Goal: Task Accomplishment & Management: Manage account settings

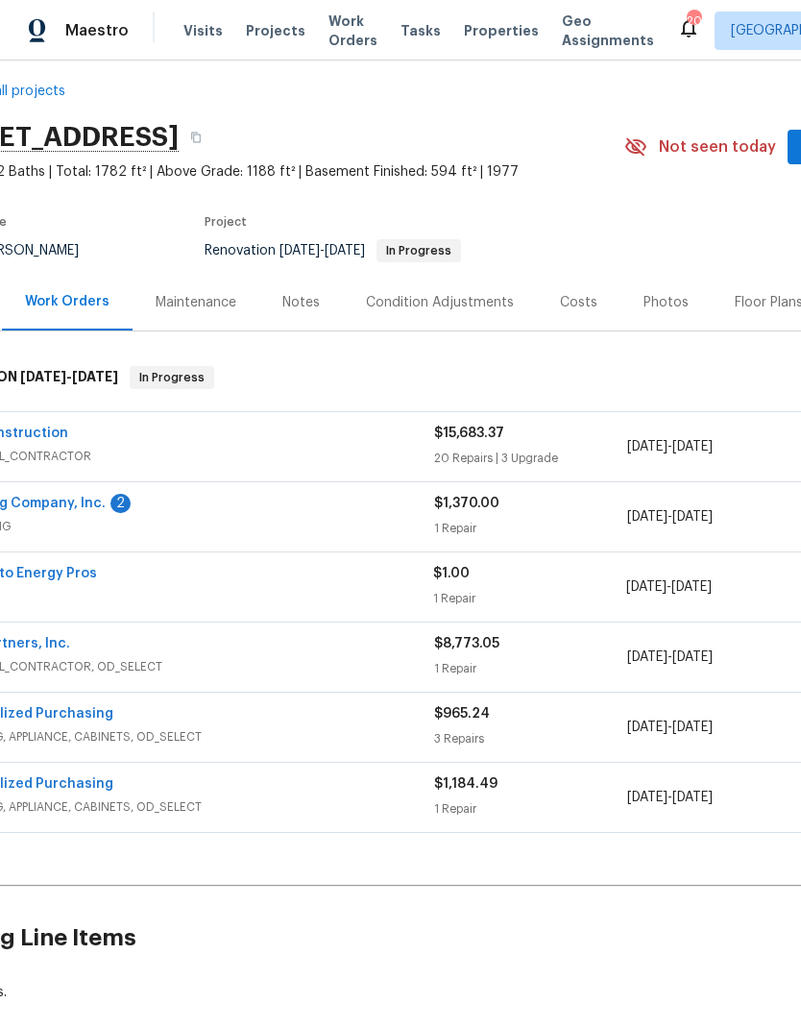
scroll to position [19, 77]
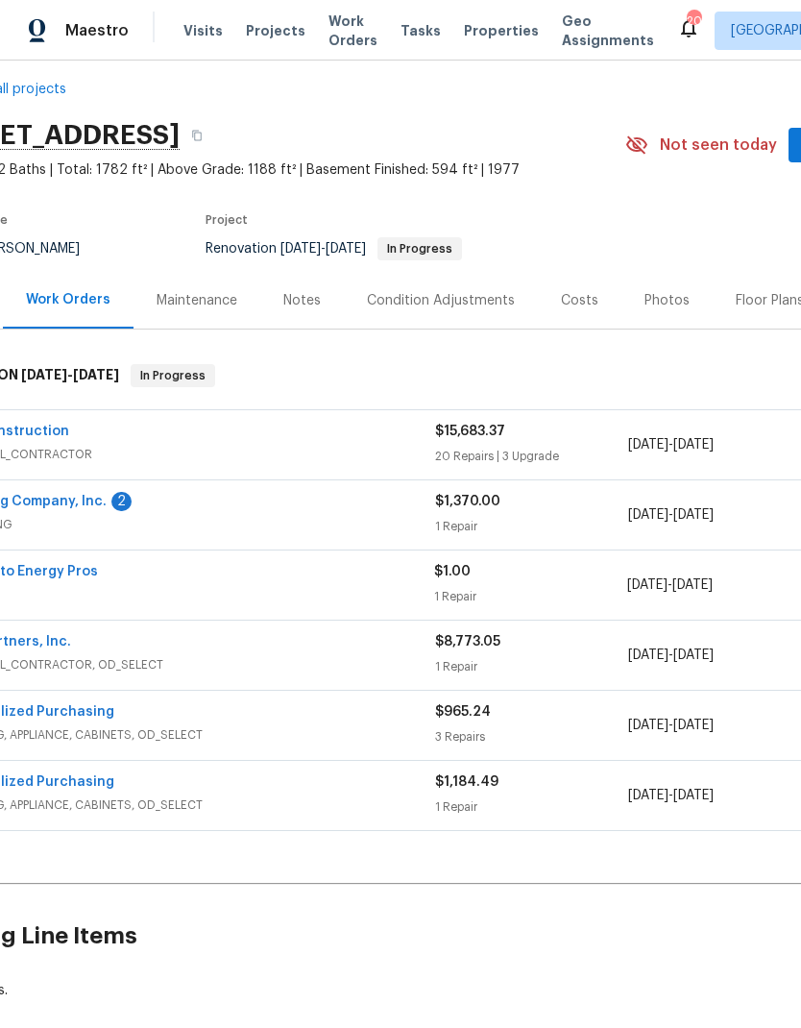
click at [57, 502] on link "Rite Rug Company, Inc." at bounding box center [30, 501] width 154 height 13
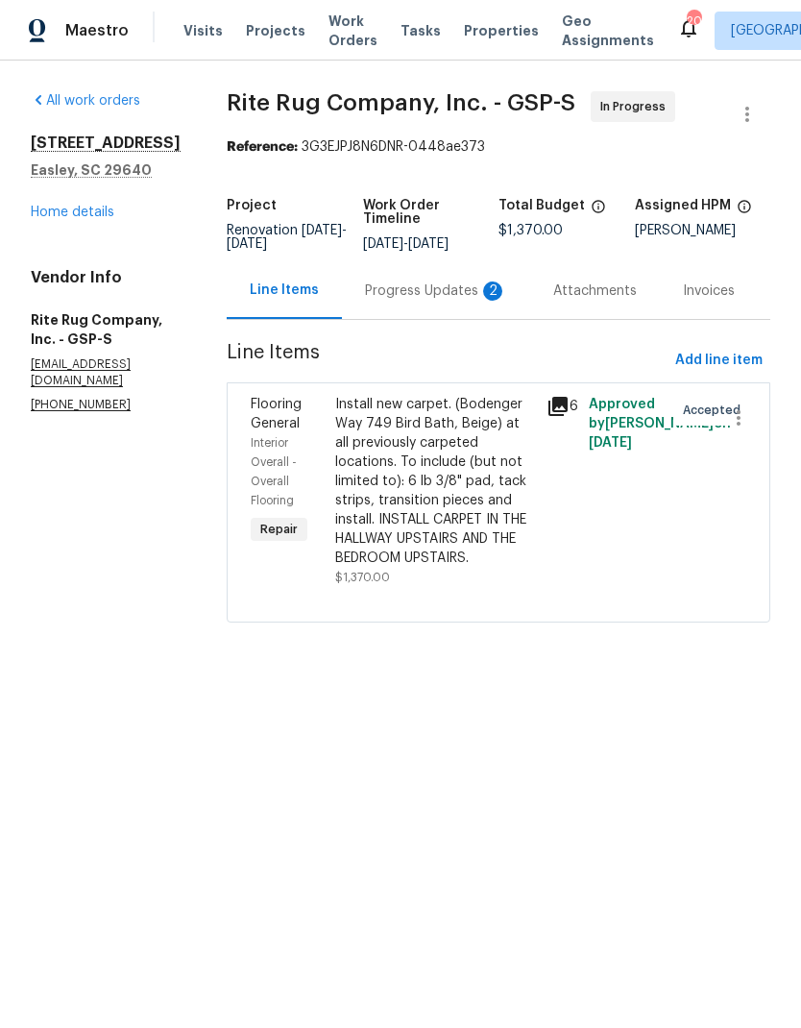
click at [464, 301] on div "Progress Updates 2" at bounding box center [436, 291] width 142 height 19
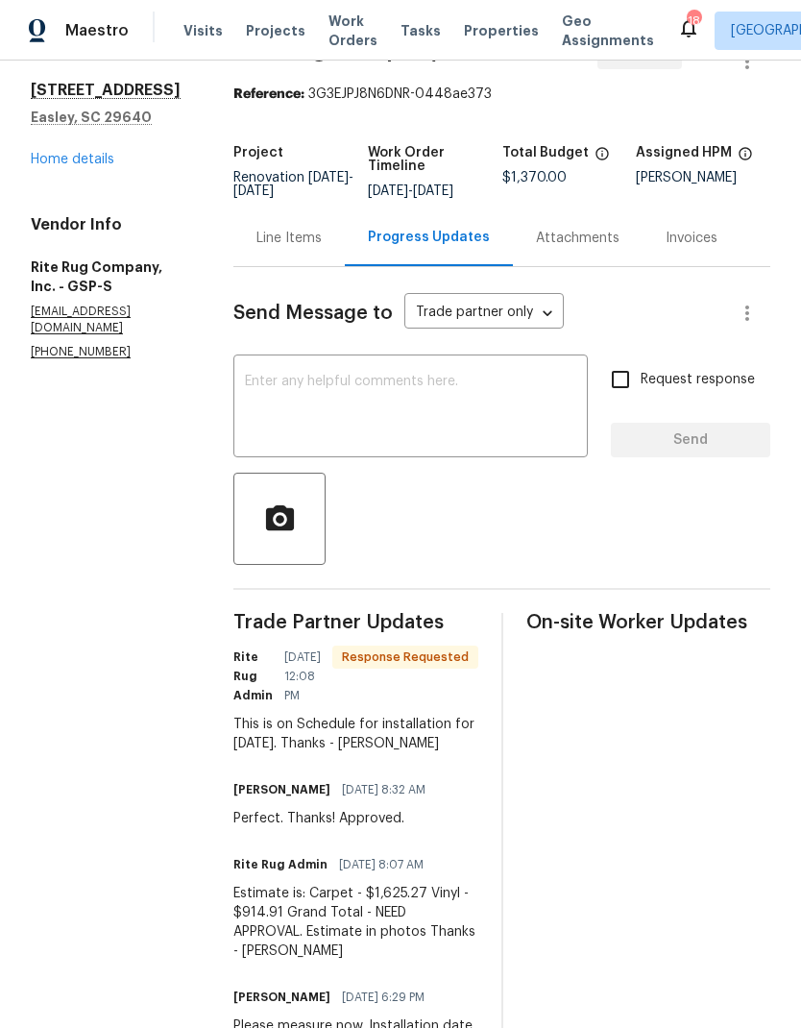
scroll to position [52, 0]
click at [322, 249] on div "Line Items" at bounding box center [289, 239] width 65 height 19
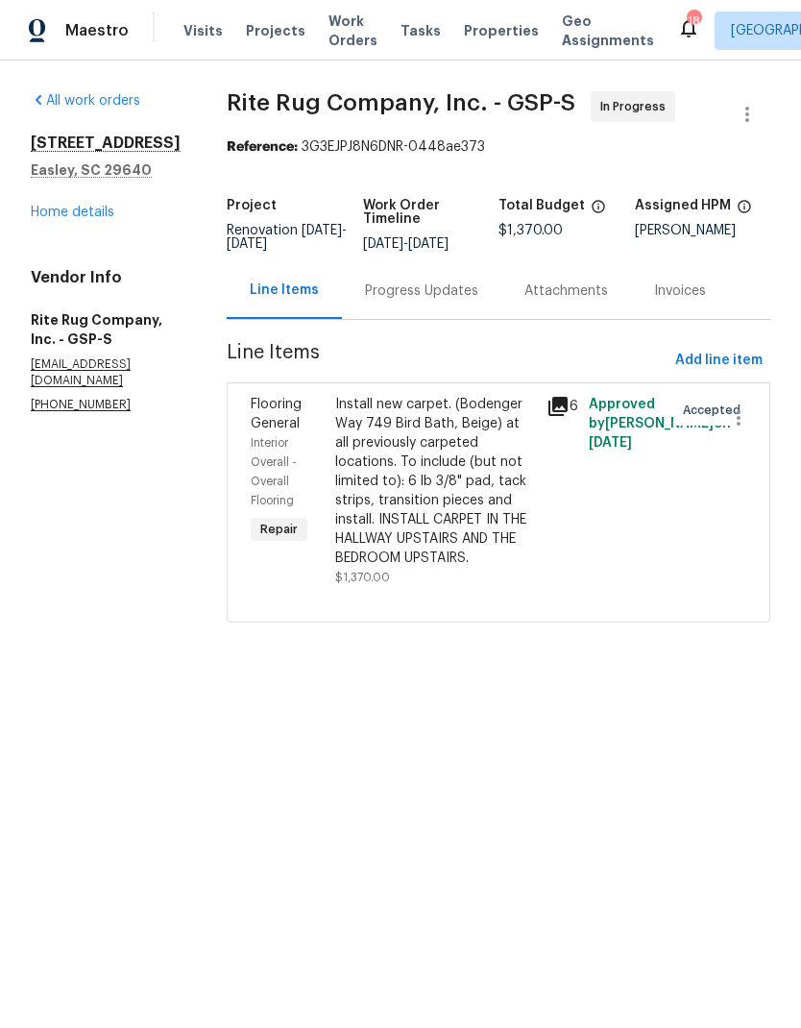
click at [421, 506] on div "Install new carpet. (Bodenger Way 749 Bird Bath, Beige) at all previously carpe…" at bounding box center [435, 481] width 200 height 173
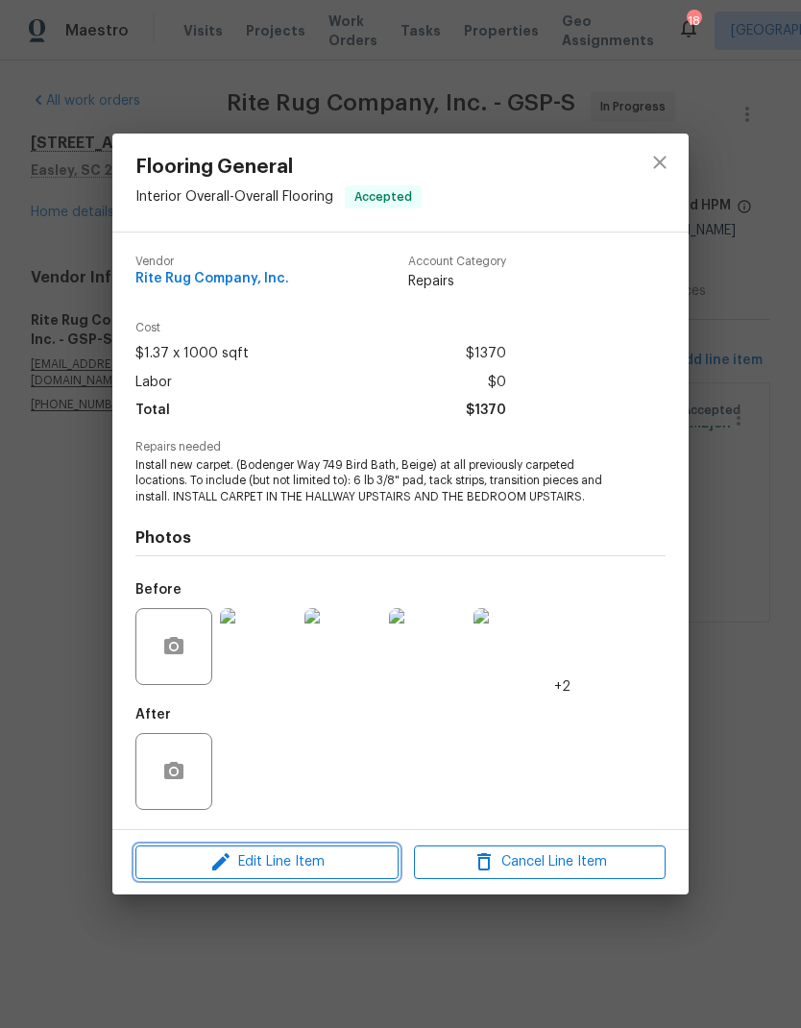
click at [342, 869] on span "Edit Line Item" at bounding box center [267, 862] width 252 height 24
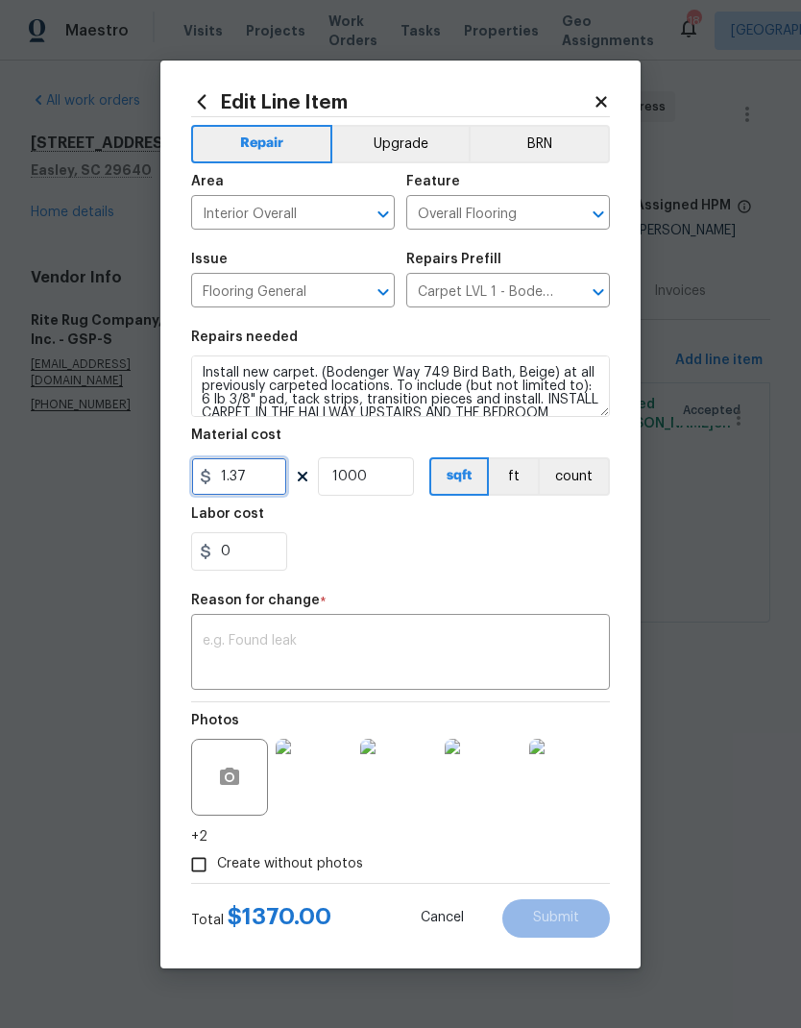
click at [249, 482] on input "1.37" at bounding box center [239, 476] width 96 height 38
click at [248, 477] on input "1.37" at bounding box center [239, 476] width 96 height 38
type input "1625.27"
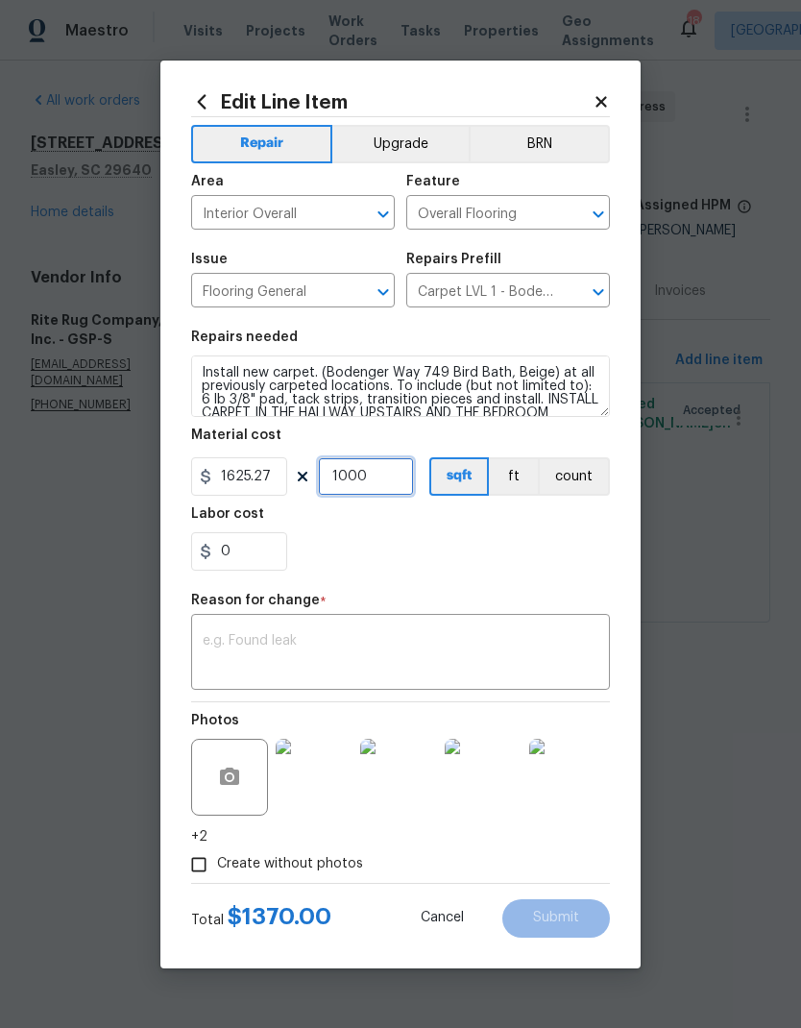
click at [351, 469] on input "1000" at bounding box center [366, 476] width 96 height 38
click at [383, 471] on input "1000" at bounding box center [366, 476] width 96 height 38
type input "1"
click at [584, 552] on div "0" at bounding box center [400, 551] width 419 height 38
click at [506, 648] on textarea at bounding box center [401, 654] width 396 height 40
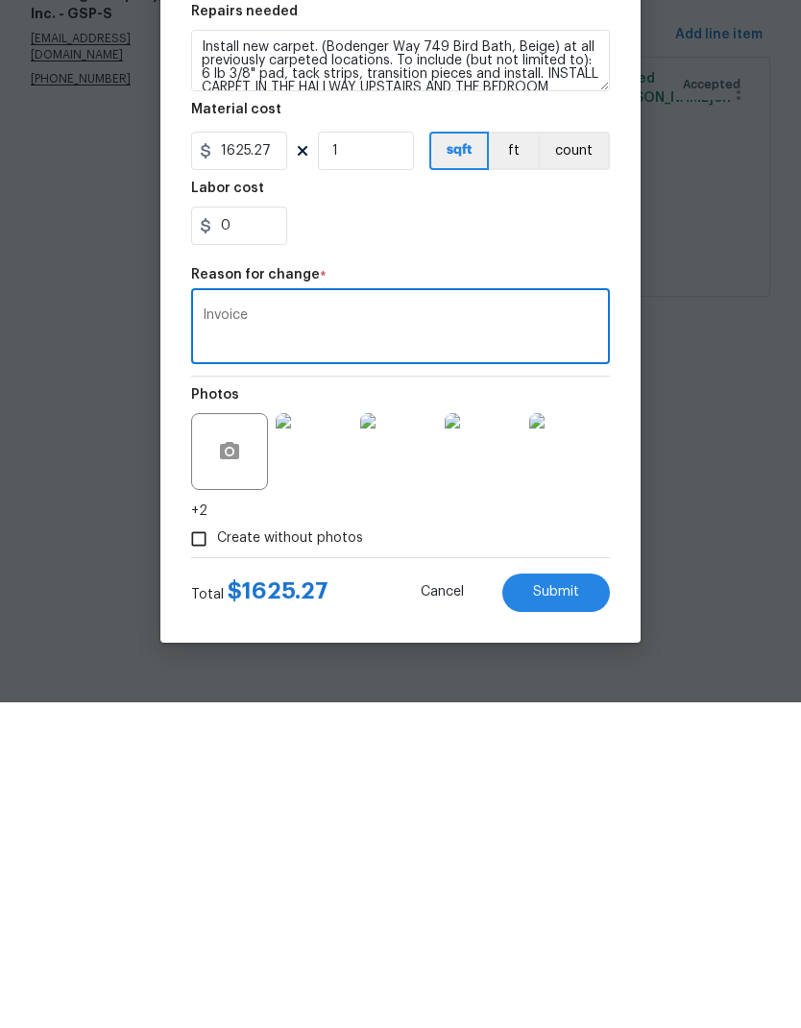
type textarea "Invoice"
click at [565, 911] on span "Submit" at bounding box center [556, 918] width 46 height 14
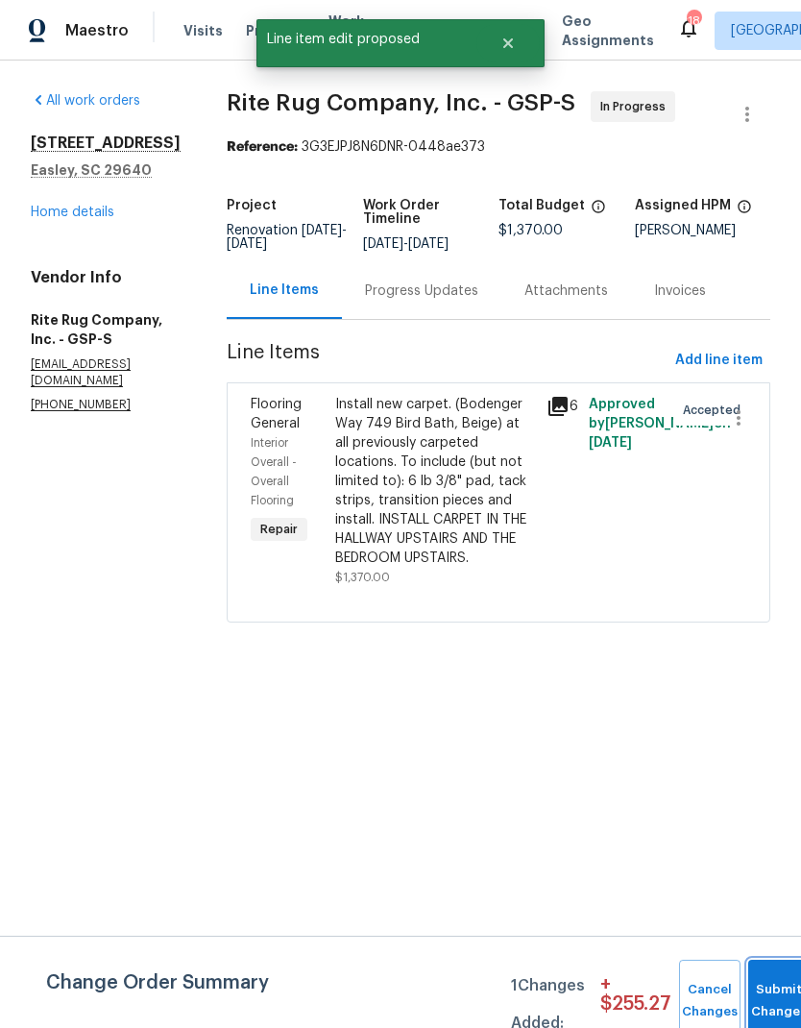
click at [777, 991] on button "Submit Changes" at bounding box center [778, 1001] width 61 height 83
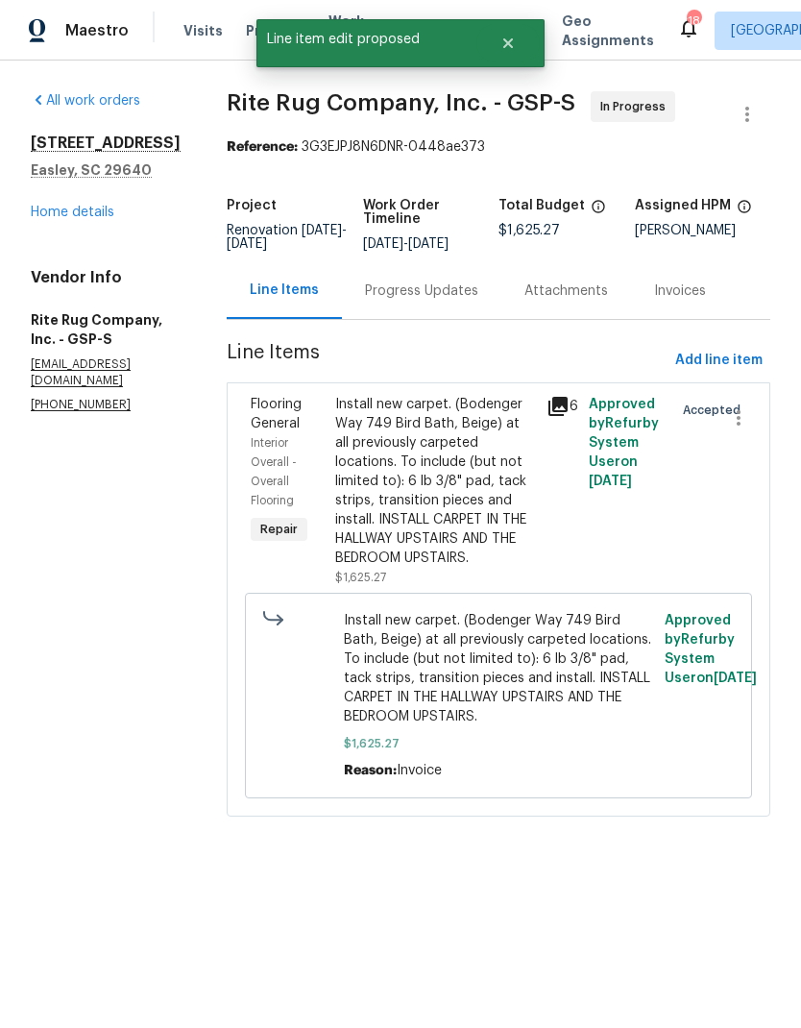
click at [472, 301] on div "Progress Updates" at bounding box center [421, 291] width 113 height 19
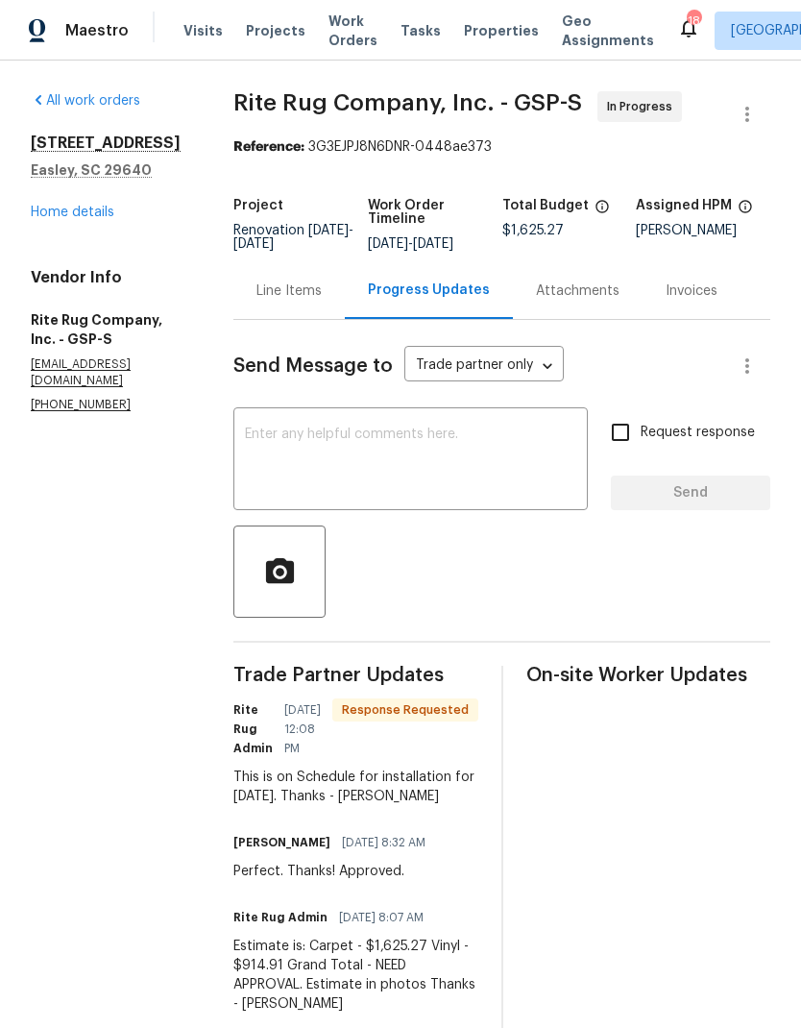
click at [322, 301] on div "Line Items" at bounding box center [289, 291] width 65 height 19
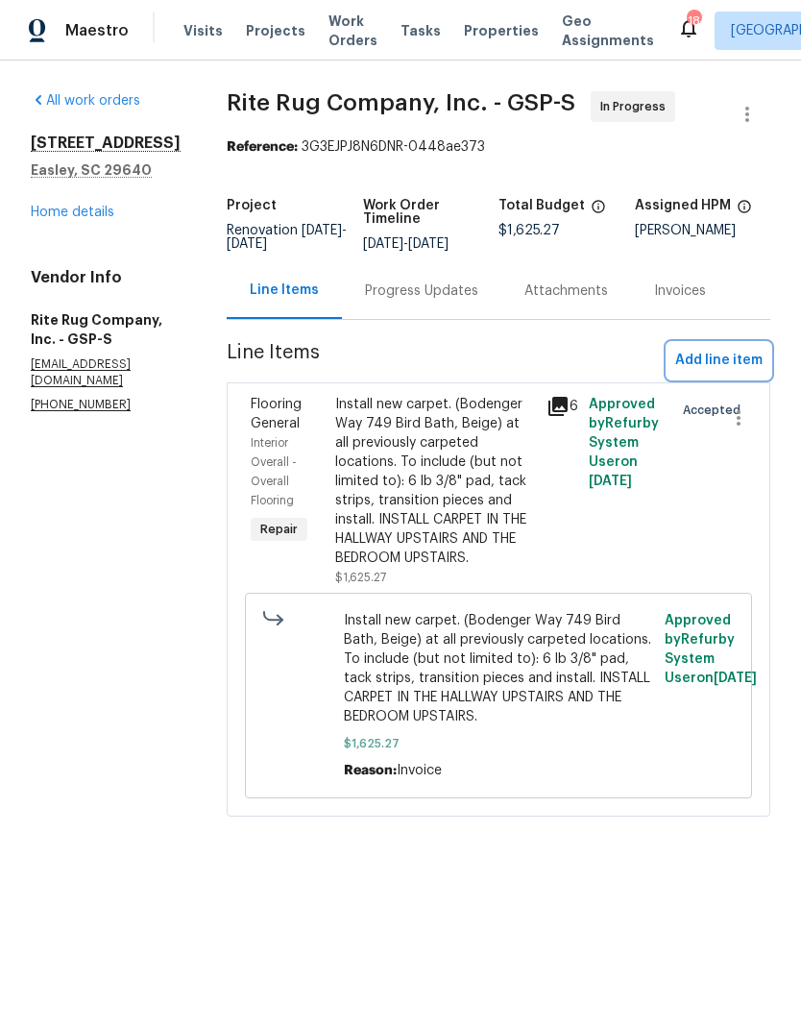
click at [721, 372] on span "Add line item" at bounding box center [718, 361] width 87 height 24
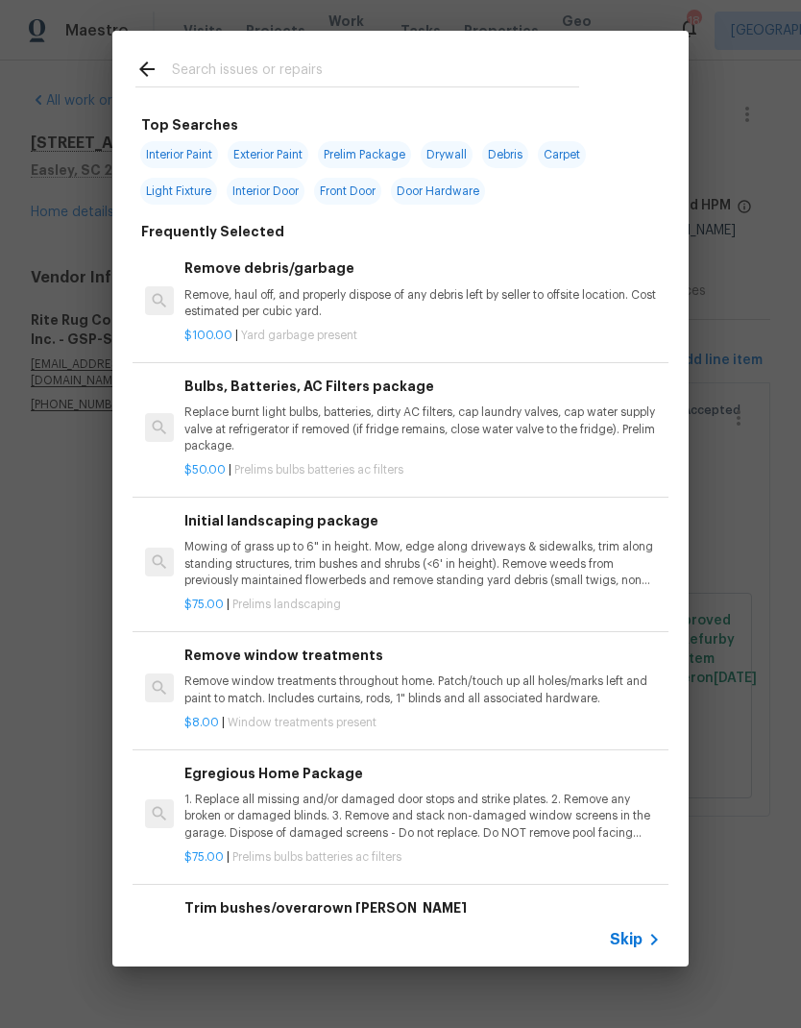
click at [207, 78] on input "text" at bounding box center [375, 72] width 407 height 29
type input "Sheet."
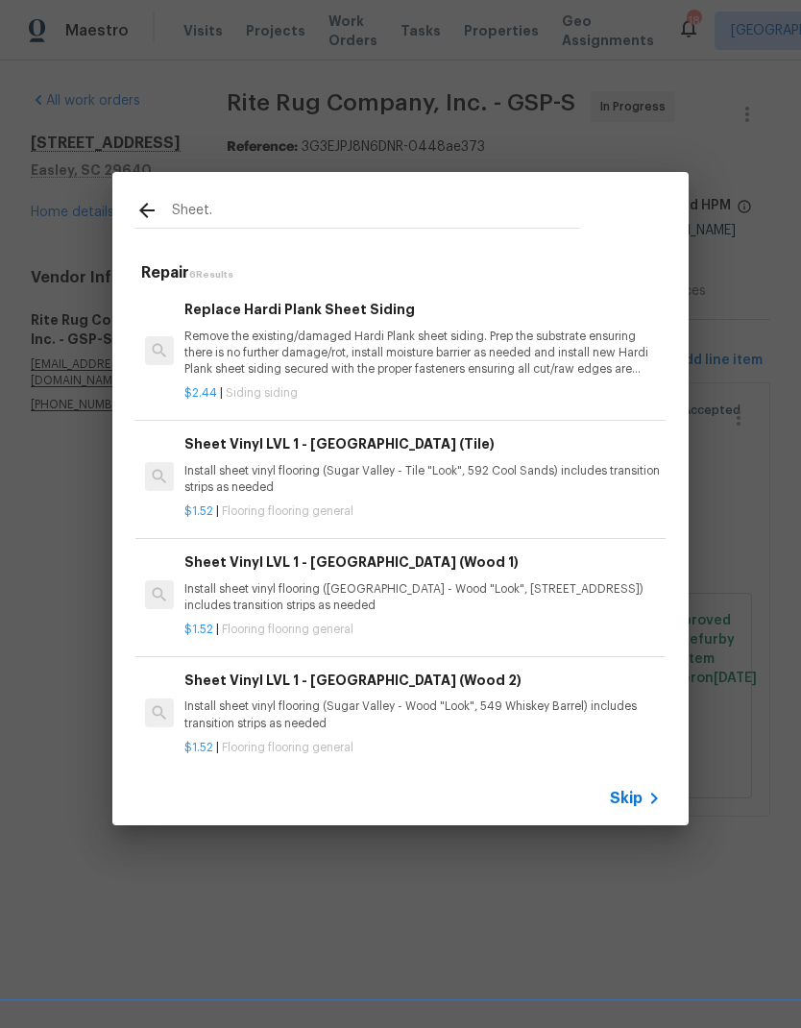
click at [492, 491] on p "Install sheet vinyl flooring (Sugar Valley - Tile "Look", 592 Cool Sands) inclu…" at bounding box center [422, 479] width 477 height 33
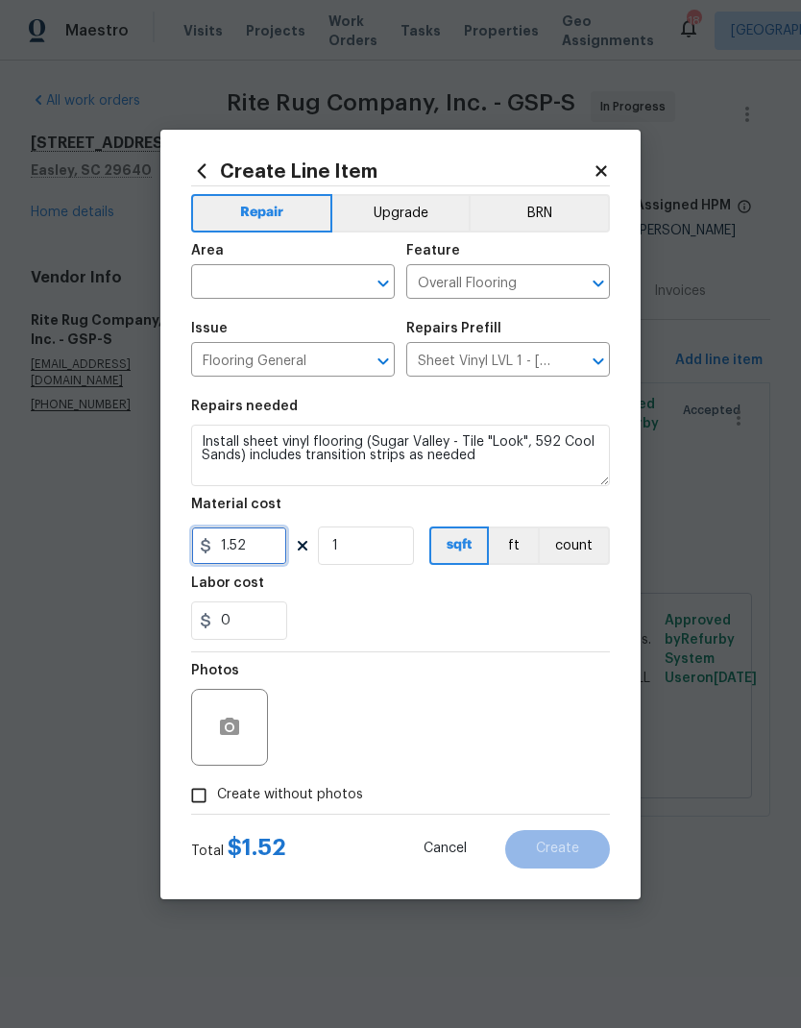
click at [231, 557] on input "1.52" at bounding box center [239, 545] width 96 height 38
click at [230, 546] on input "1.52" at bounding box center [239, 545] width 96 height 38
type input "914.91"
click at [516, 452] on textarea "Install sheet vinyl flooring (Sugar Valley - Tile "Look", 592 Cool Sands) inclu…" at bounding box center [400, 455] width 419 height 61
click at [231, 281] on input "text" at bounding box center [266, 284] width 150 height 30
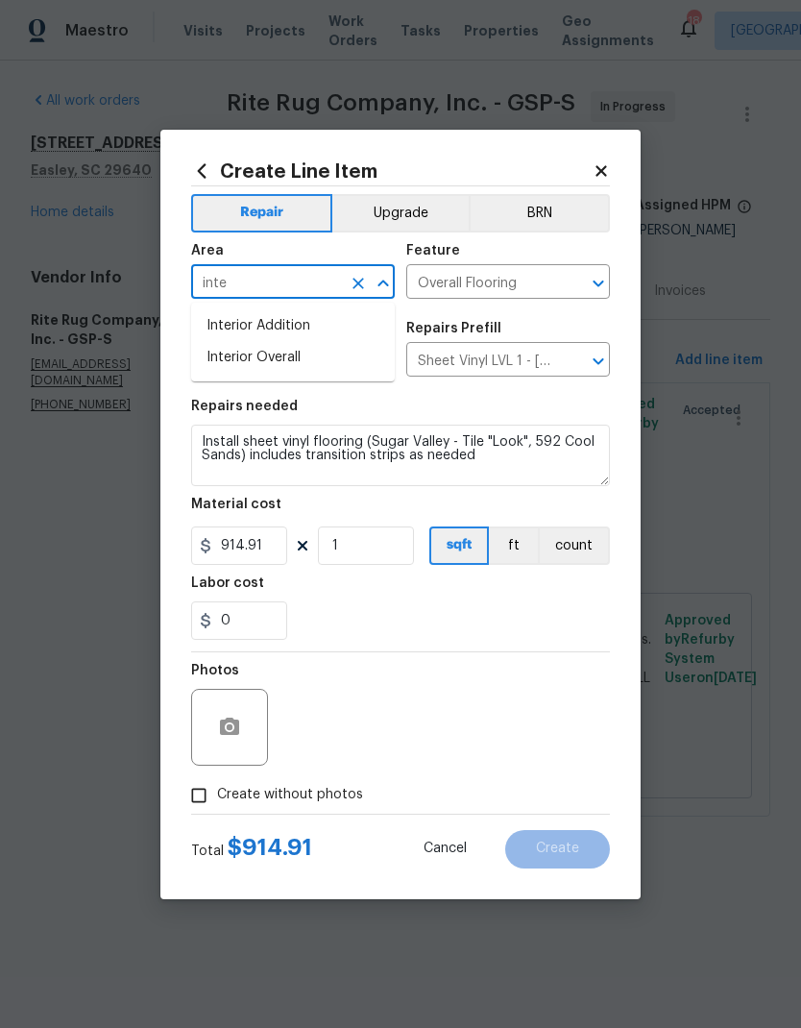
click at [288, 365] on li "Interior Overall" at bounding box center [293, 358] width 204 height 32
type input "Interior Overall"
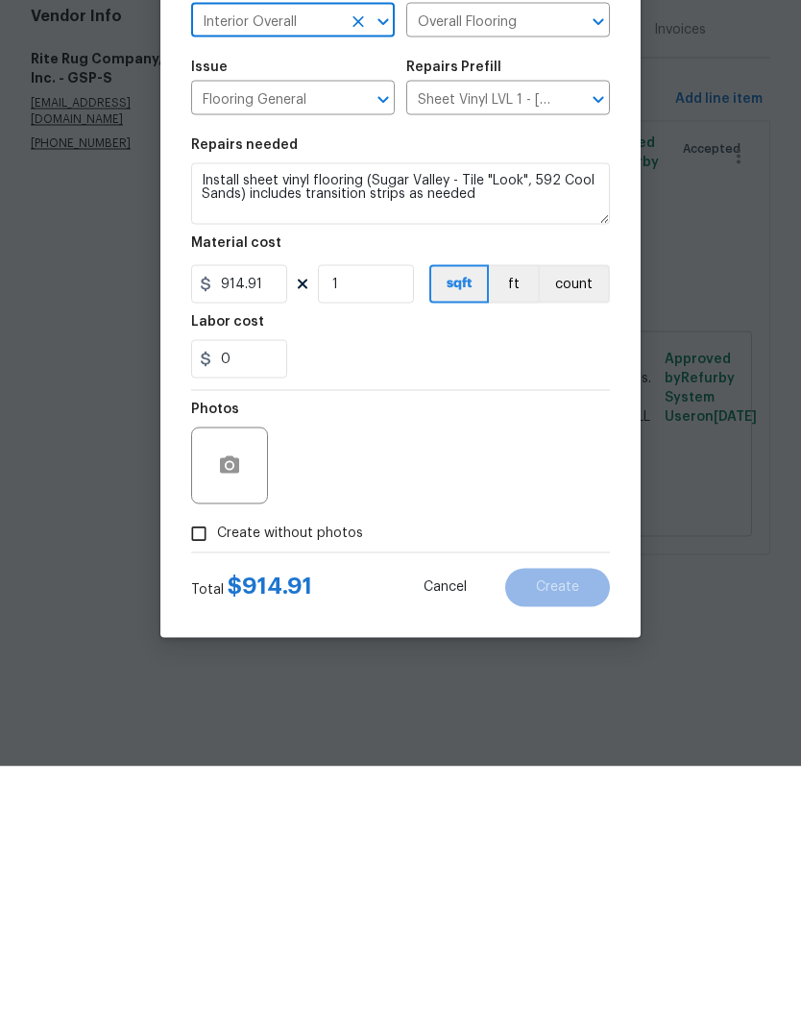
click at [207, 777] on input "Create without photos" at bounding box center [199, 795] width 37 height 37
checkbox input "true"
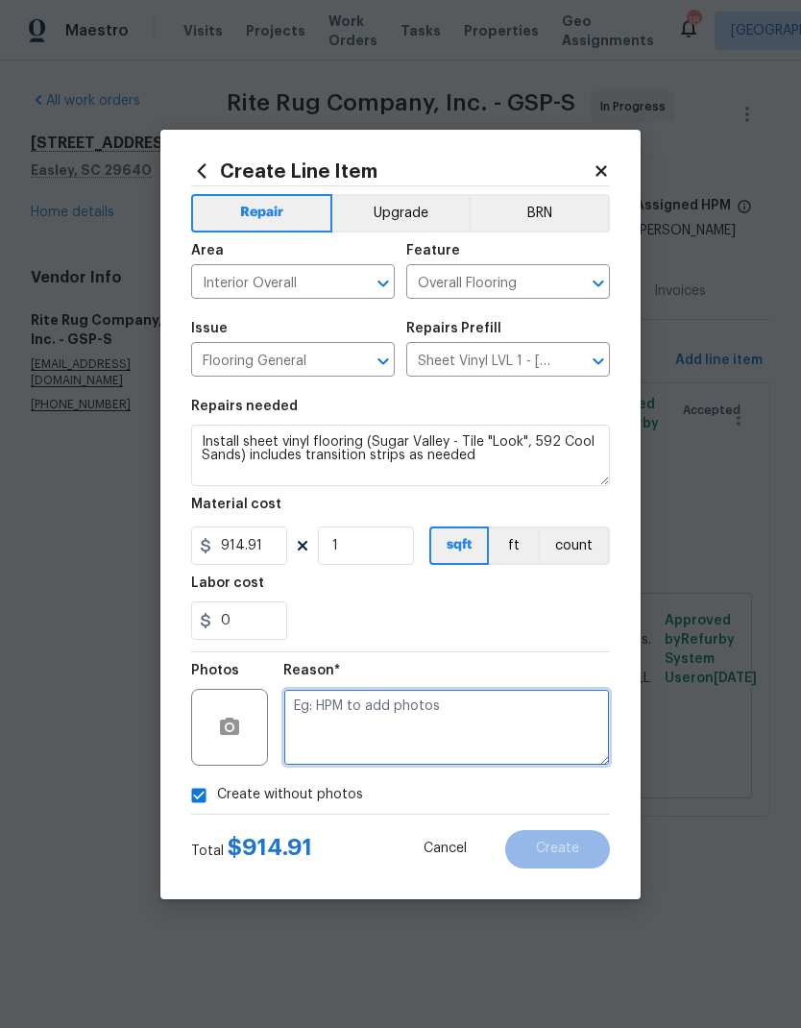
click at [512, 709] on textarea at bounding box center [446, 727] width 327 height 77
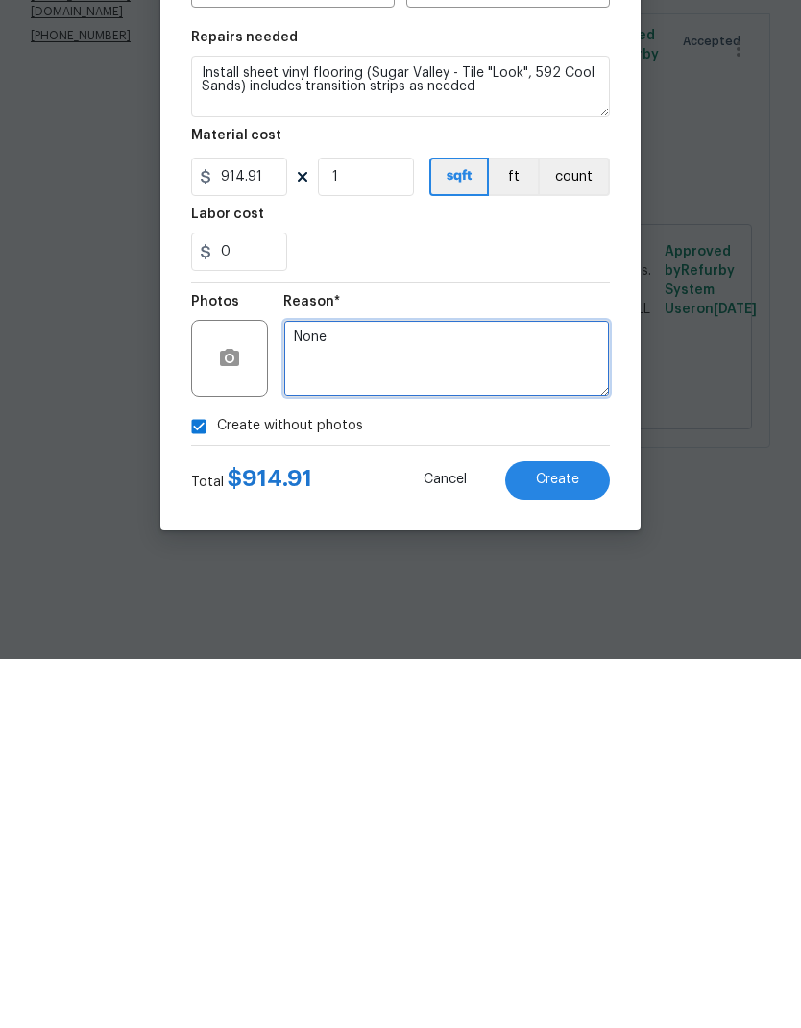
type textarea "None"
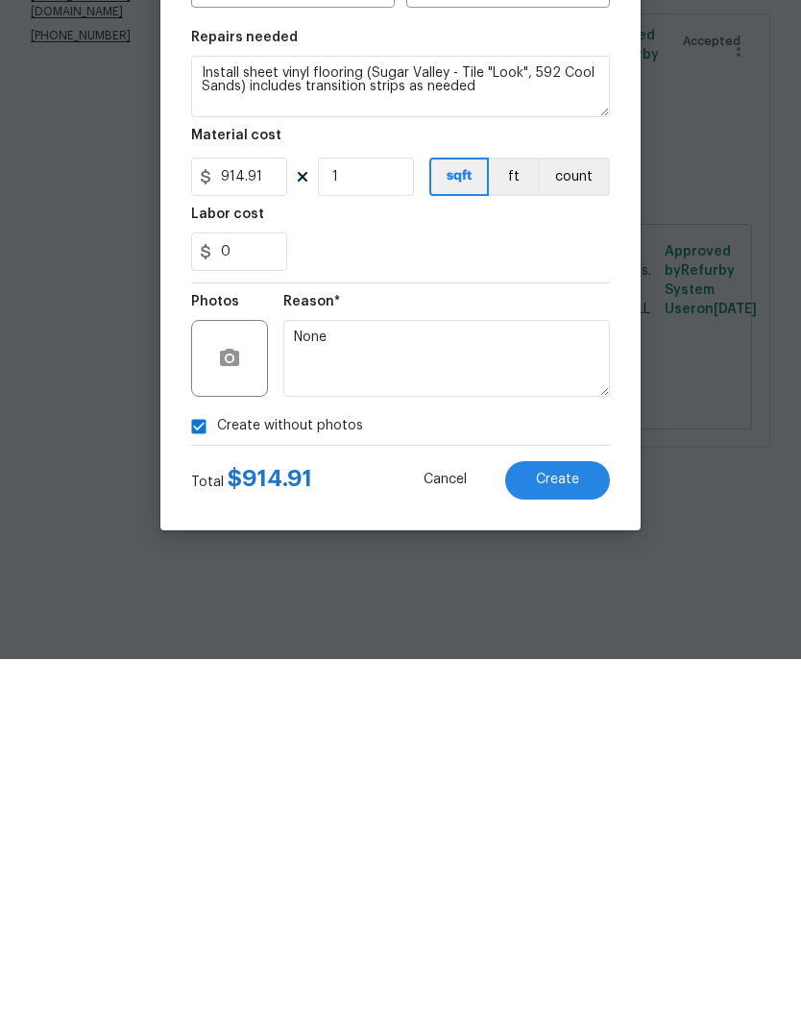
click at [570, 830] on button "Create" at bounding box center [557, 849] width 105 height 38
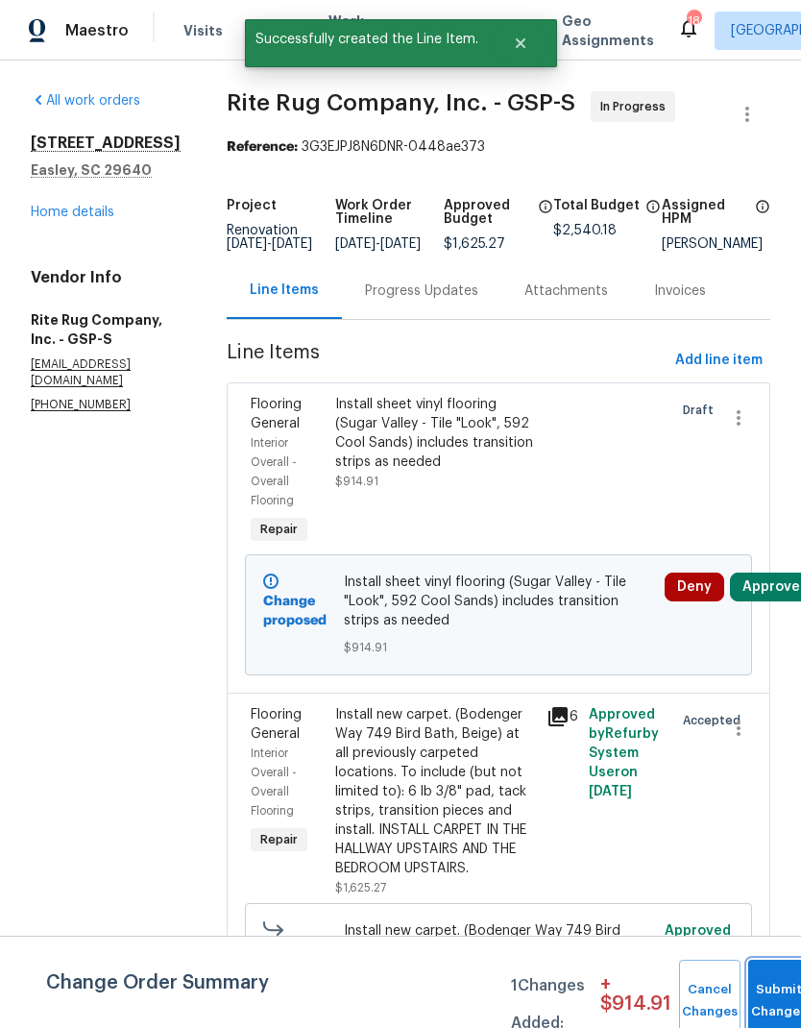
click at [776, 986] on button "Submit Changes" at bounding box center [778, 1001] width 61 height 83
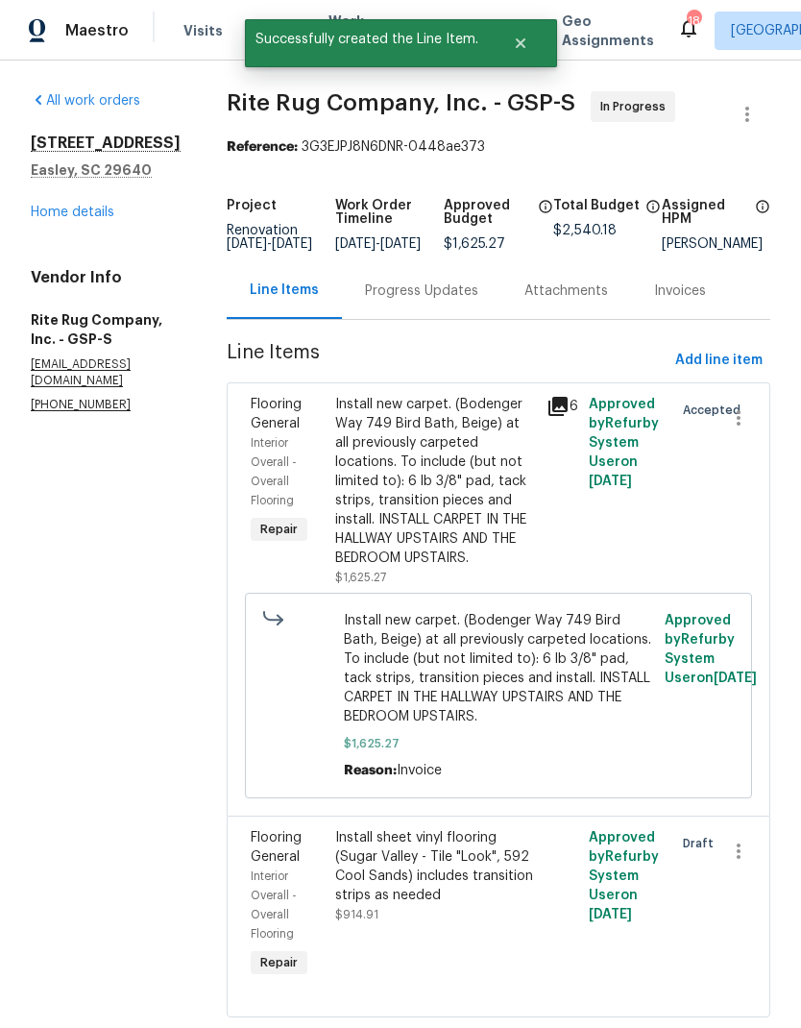
click at [66, 216] on link "Home details" at bounding box center [73, 212] width 84 height 13
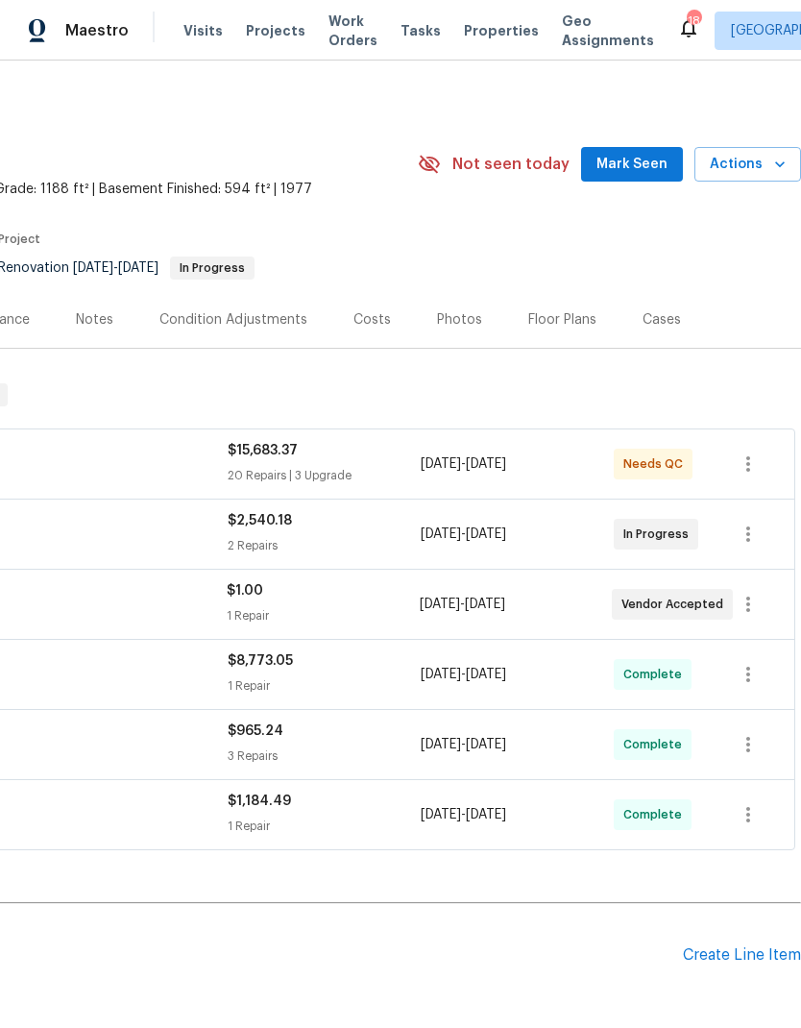
scroll to position [0, 284]
click at [751, 957] on div "Create Line Item" at bounding box center [742, 955] width 118 height 18
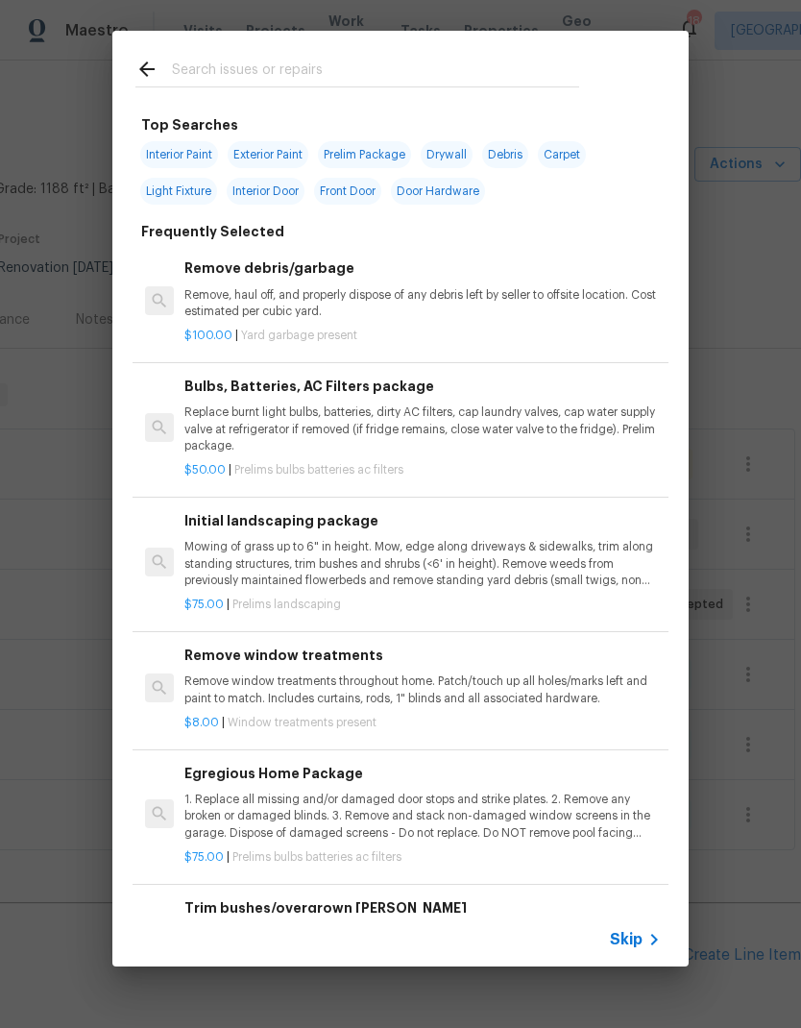
click at [195, 66] on input "text" at bounding box center [375, 72] width 407 height 29
type input "Initi"
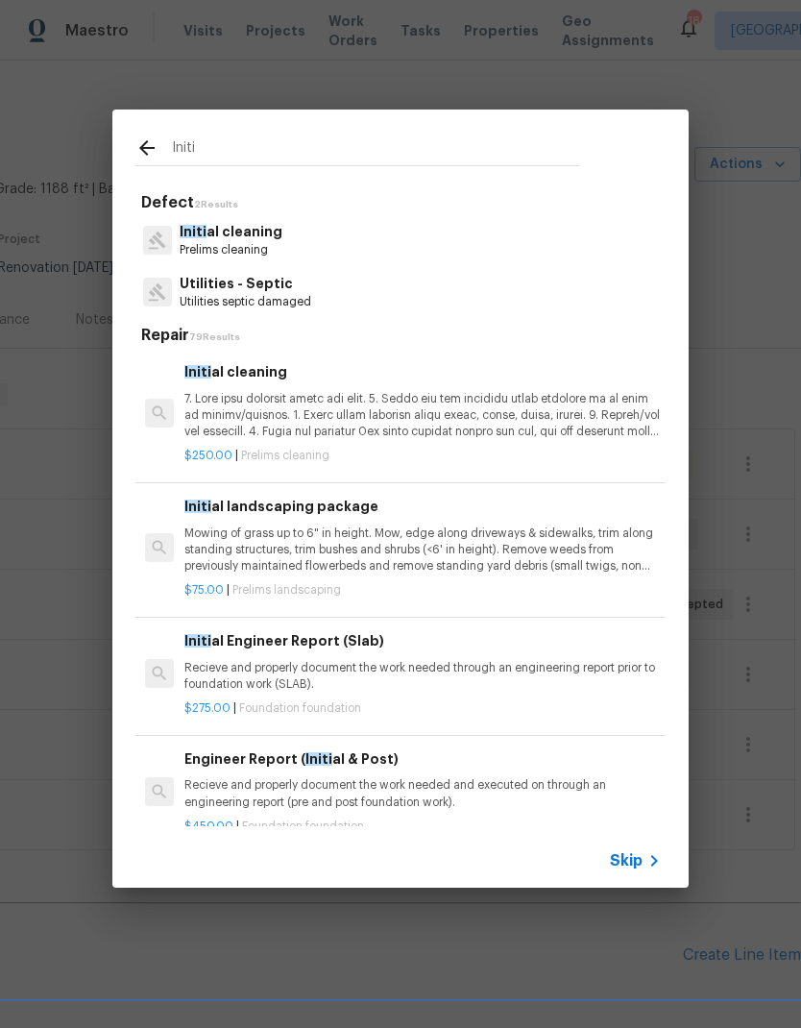
click at [209, 245] on p "Prelims cleaning" at bounding box center [231, 250] width 103 height 16
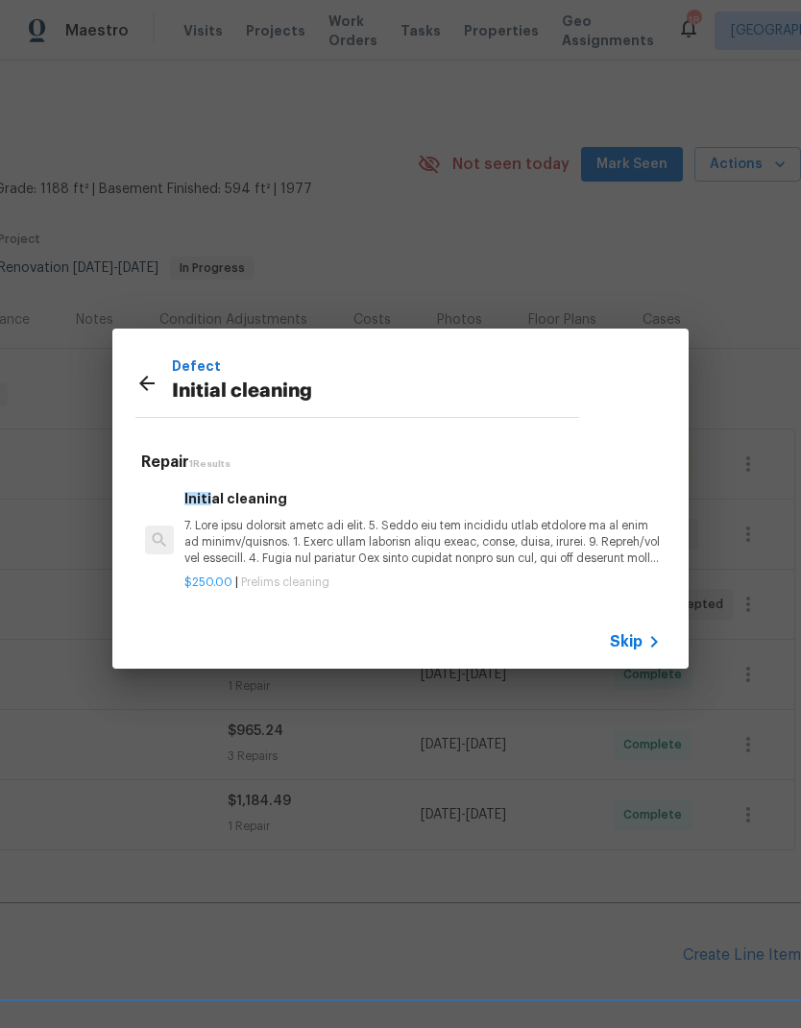
click at [218, 532] on p at bounding box center [422, 542] width 477 height 49
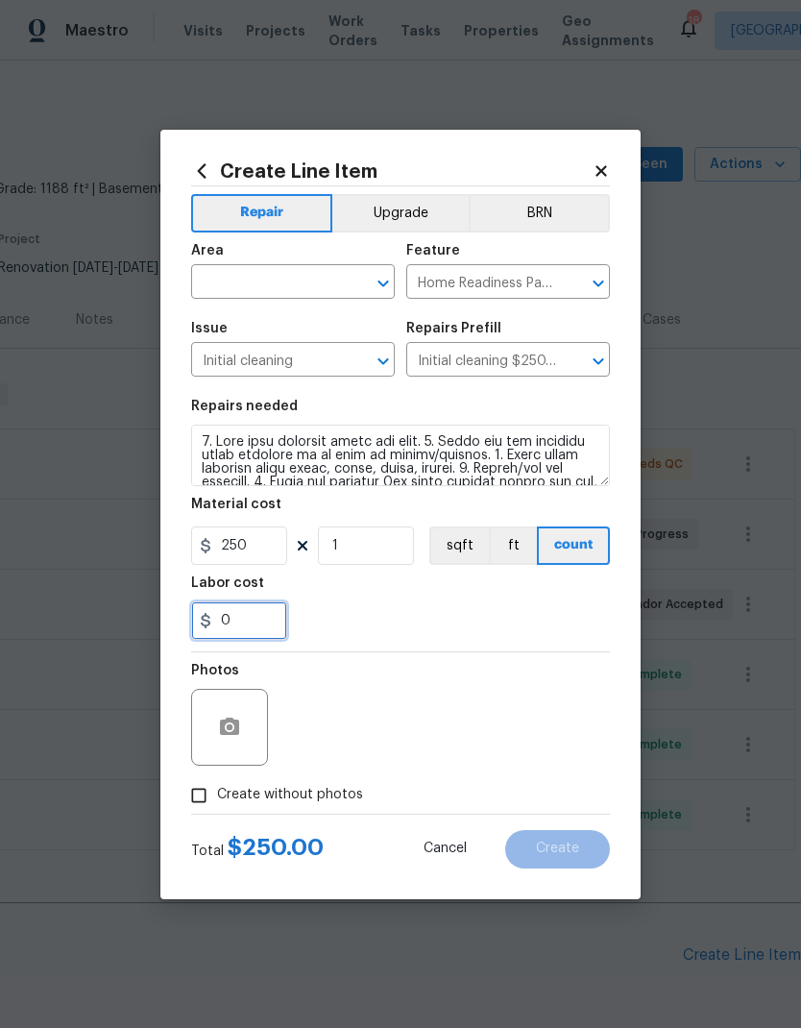
click at [227, 630] on input "0" at bounding box center [239, 620] width 96 height 38
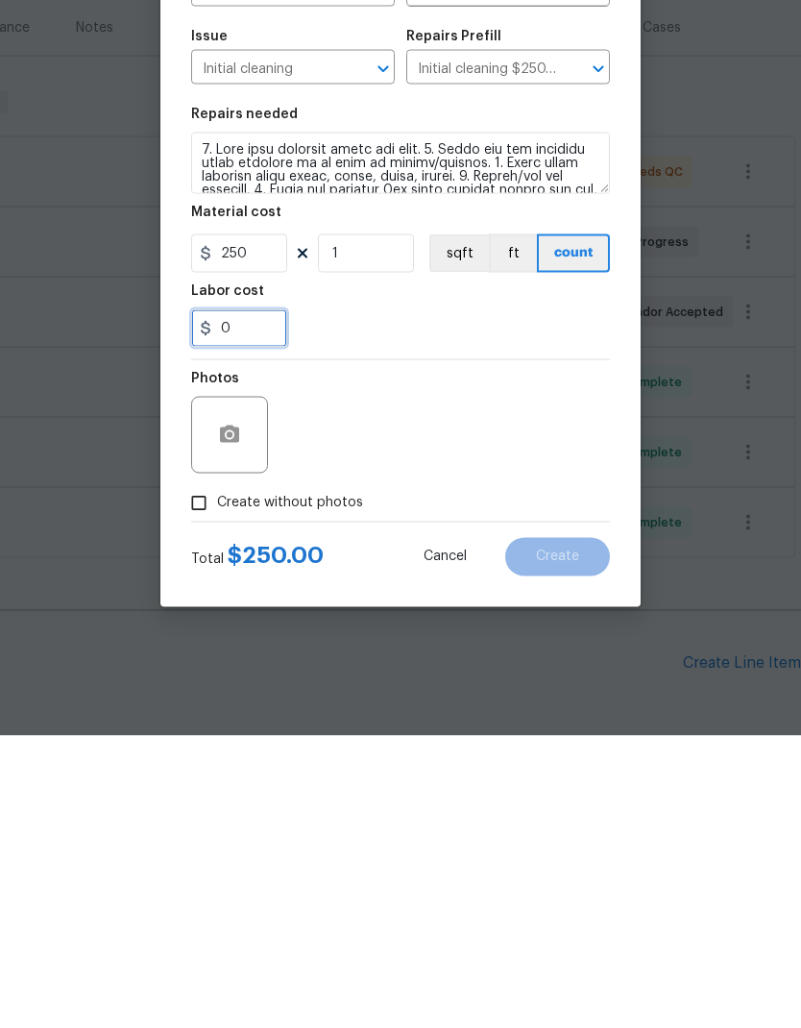
click at [232, 601] on input "0" at bounding box center [239, 620] width 96 height 38
type input "50"
click at [525, 652] on div "Photos" at bounding box center [400, 714] width 419 height 125
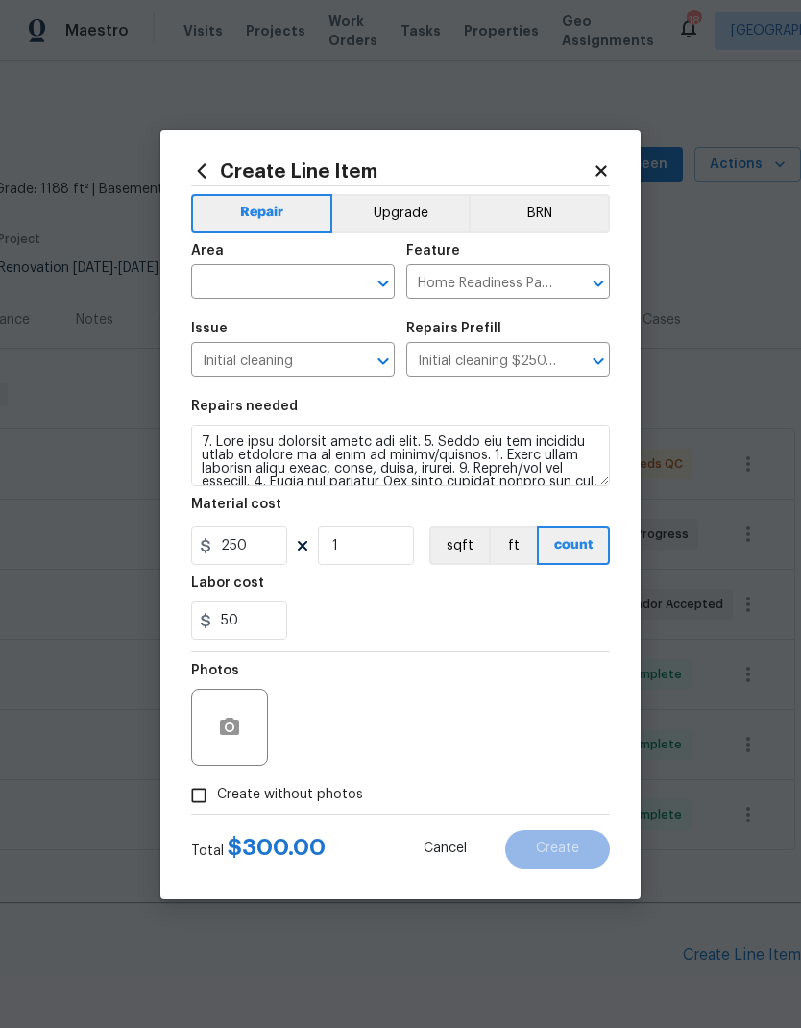
click at [245, 262] on div "Area" at bounding box center [293, 256] width 204 height 25
click at [302, 284] on input "text" at bounding box center [266, 284] width 150 height 30
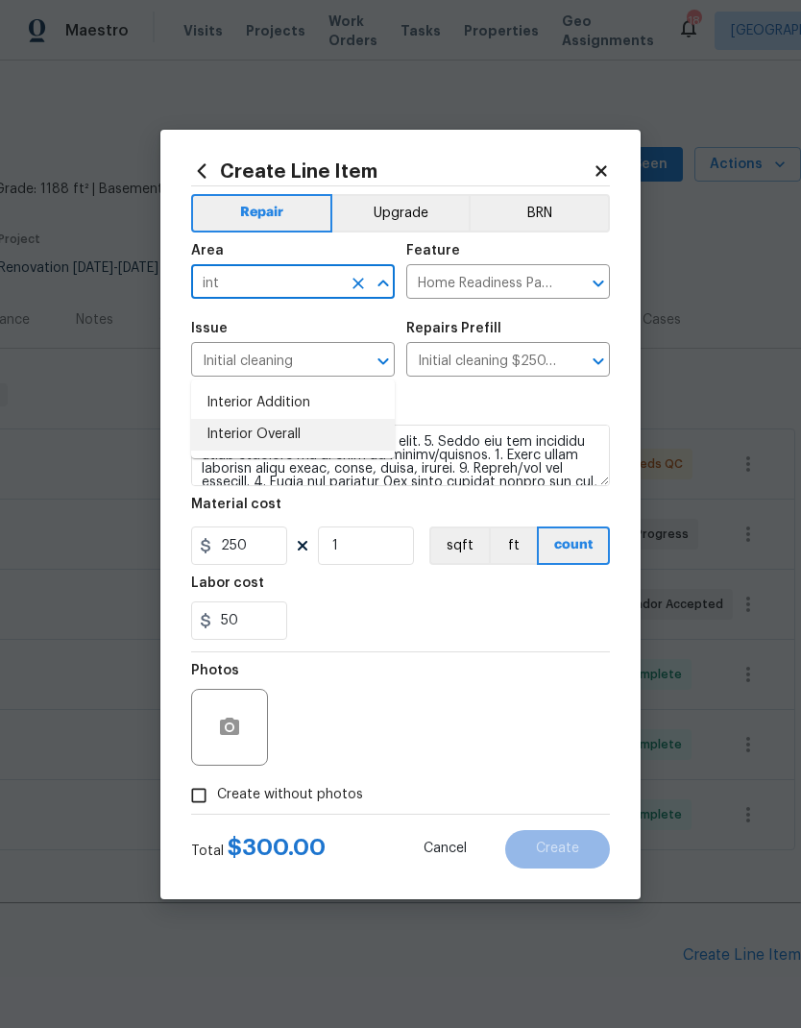
click at [286, 419] on li "Interior Overall" at bounding box center [293, 435] width 204 height 32
type input "Interior Overall"
click at [599, 597] on div "Labor cost" at bounding box center [400, 588] width 419 height 25
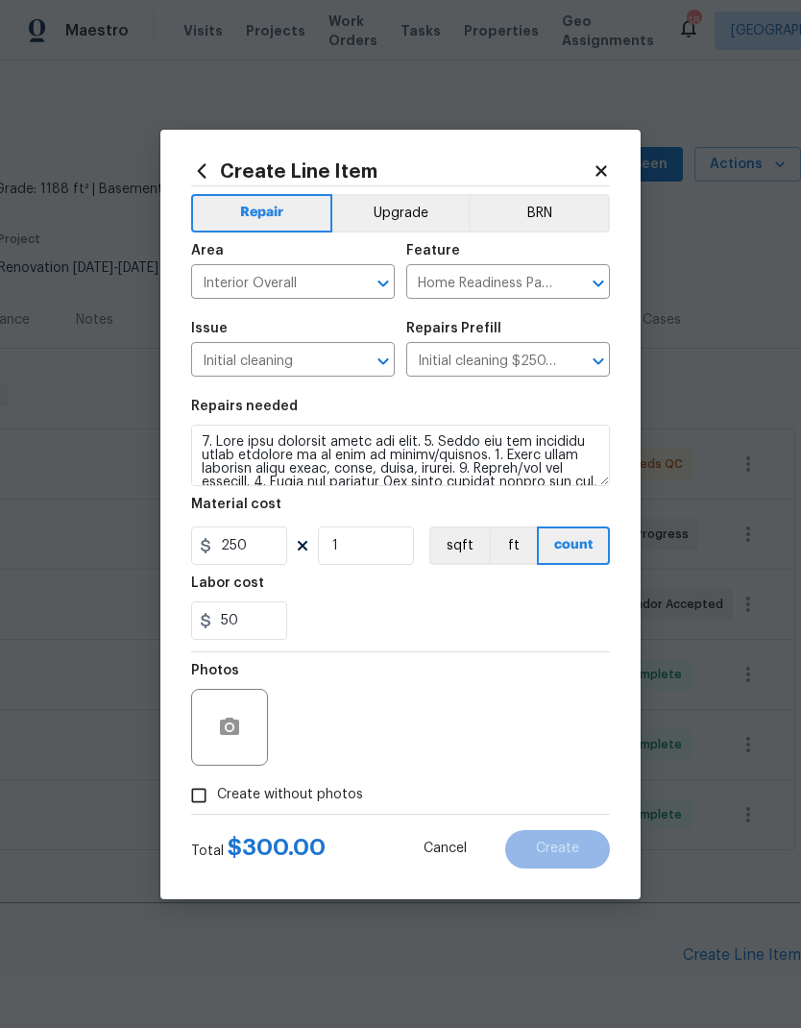
click at [192, 795] on input "Create without photos" at bounding box center [199, 795] width 37 height 37
checkbox input "true"
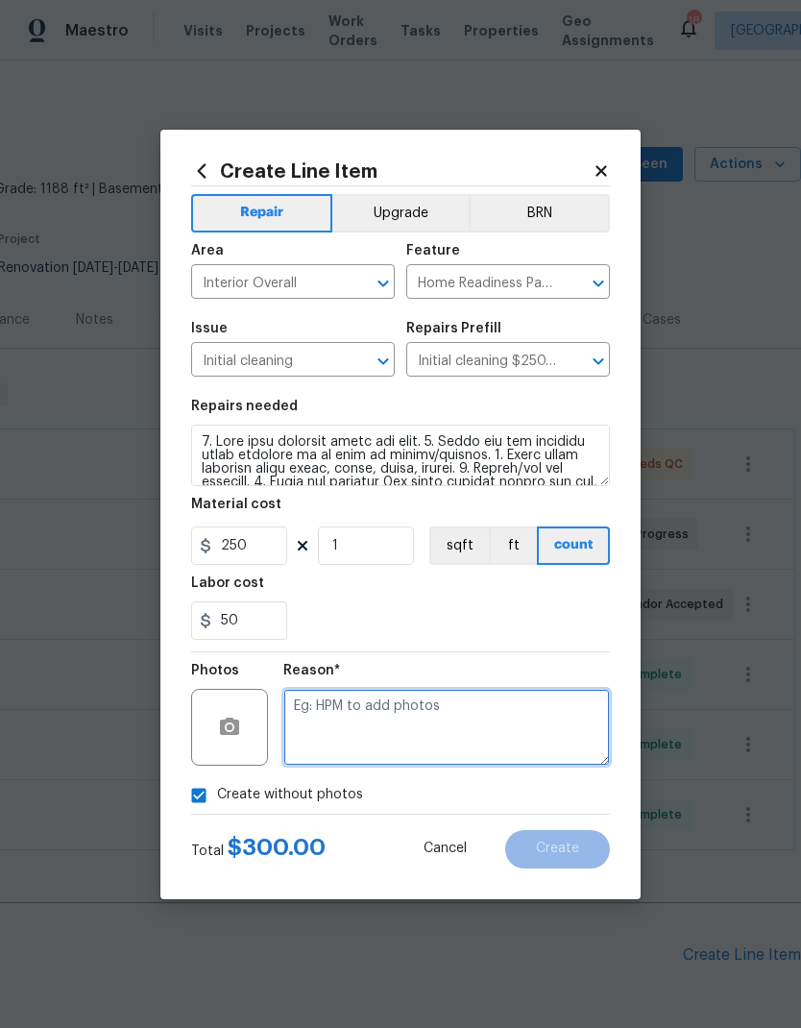
click at [490, 728] on textarea at bounding box center [446, 727] width 327 height 77
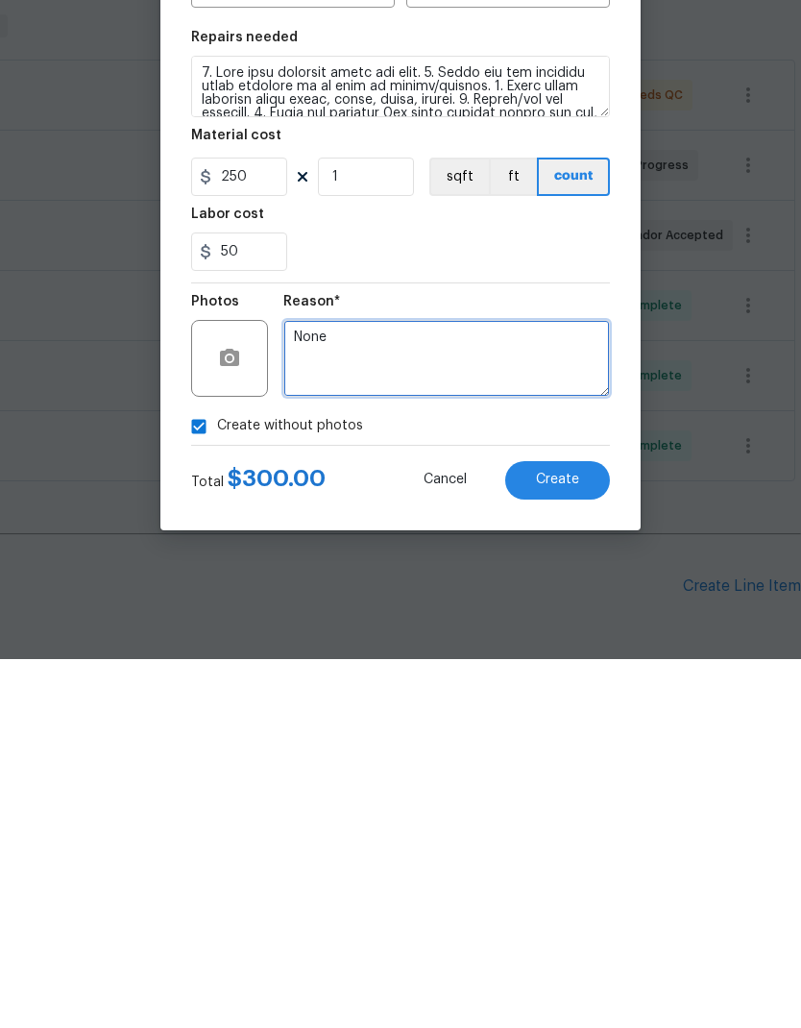
type textarea "None"
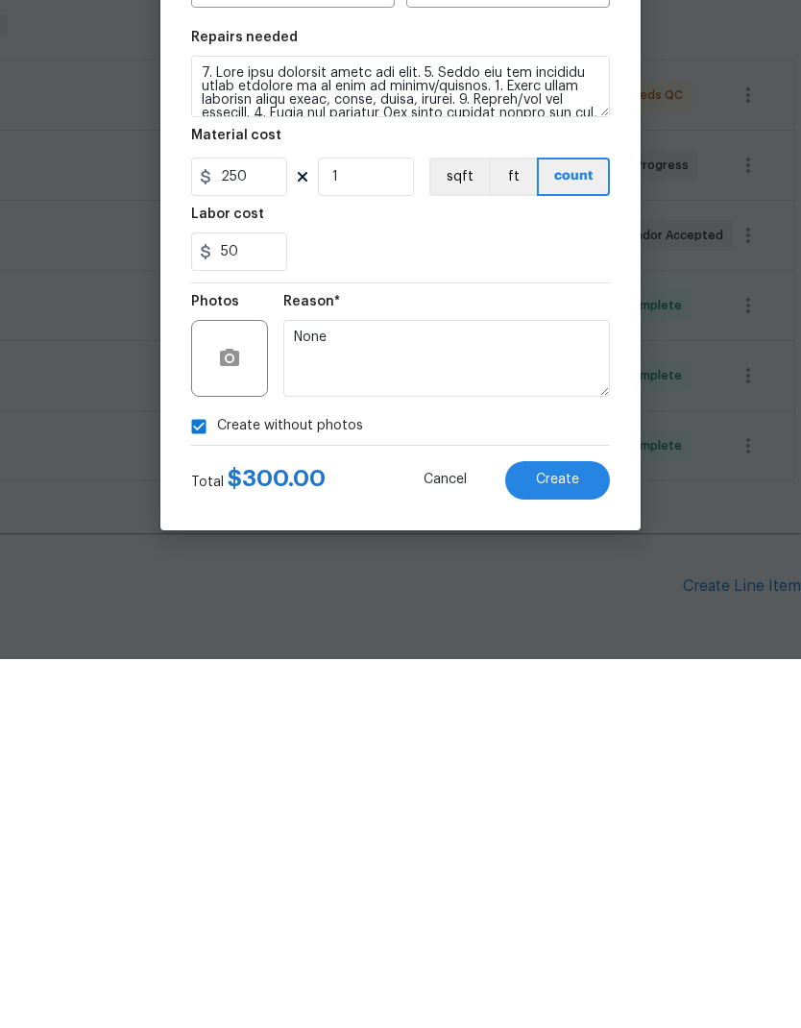
click at [559, 842] on span "Create" at bounding box center [557, 849] width 43 height 14
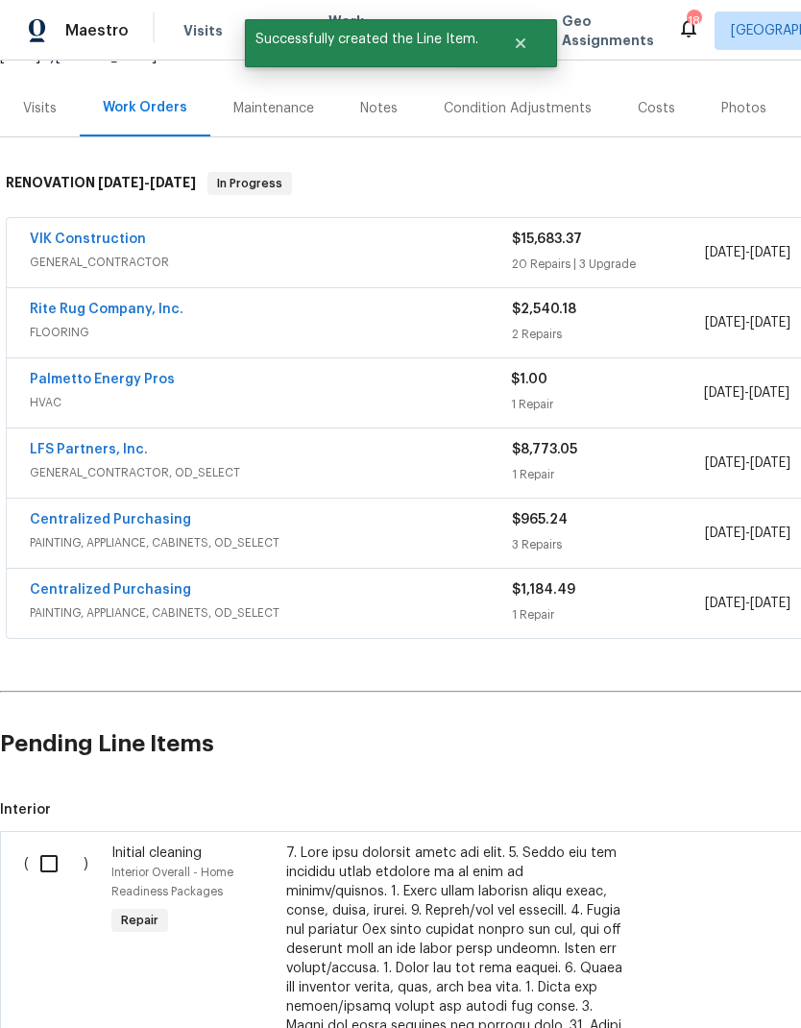
scroll to position [211, 0]
click at [52, 844] on input "checkbox" at bounding box center [56, 864] width 55 height 40
checkbox input "true"
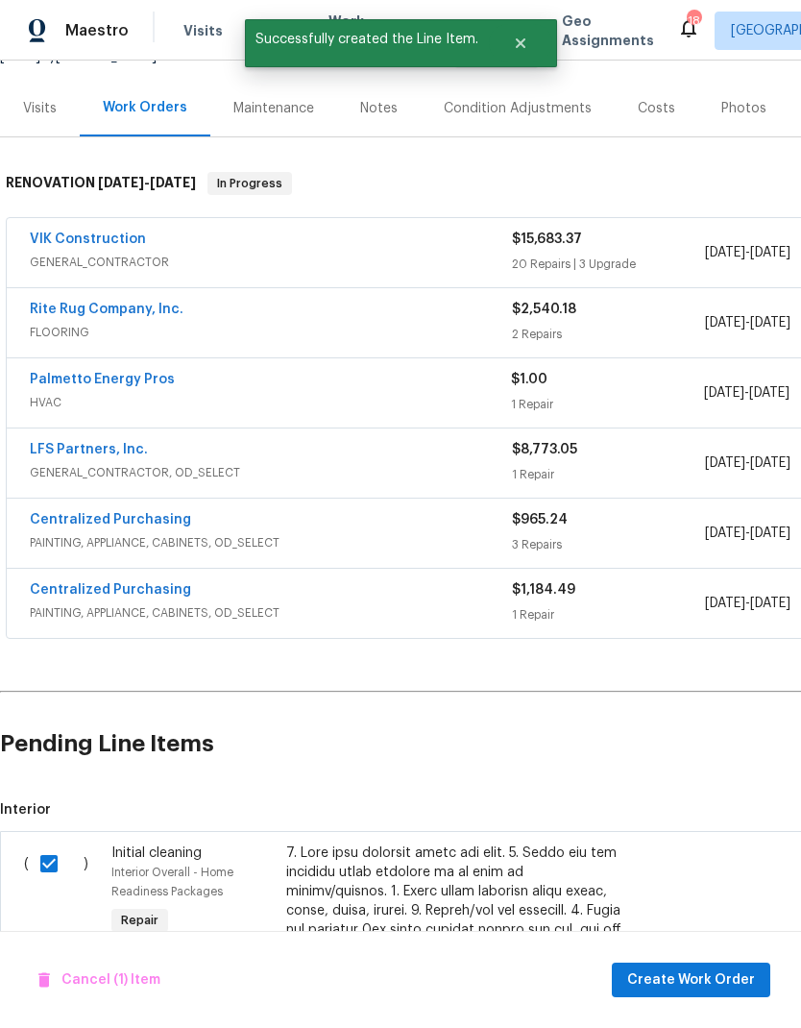
click at [730, 980] on span "Create Work Order" at bounding box center [691, 980] width 128 height 24
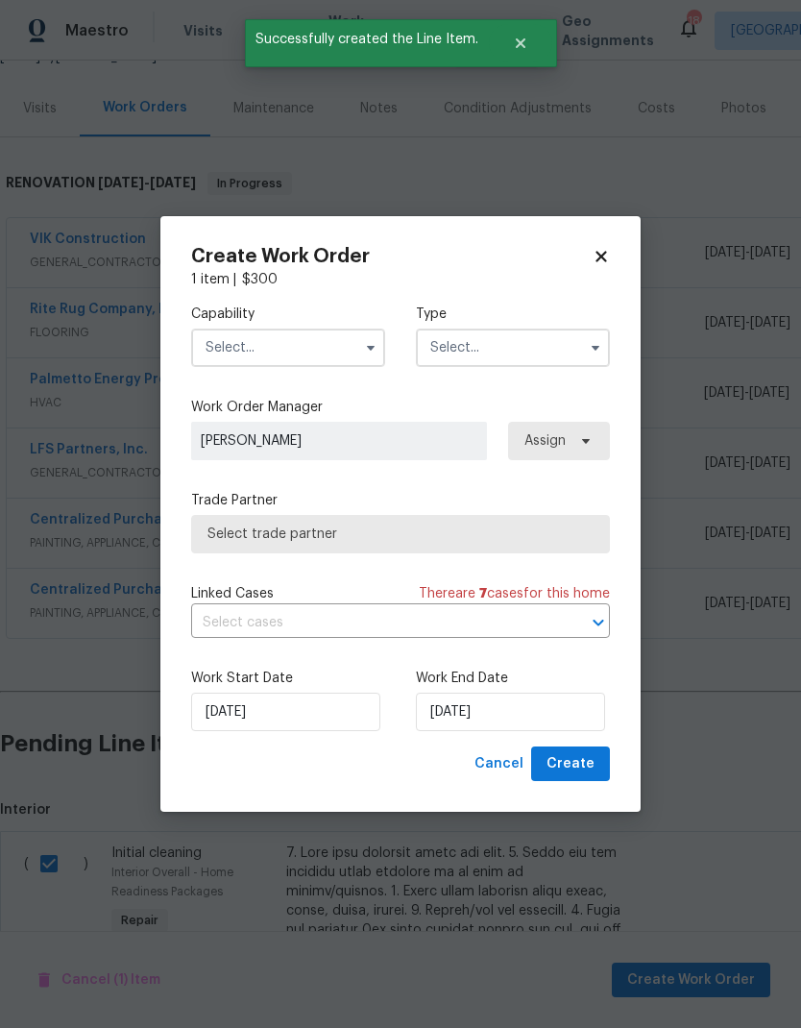
click at [236, 343] on input "text" at bounding box center [288, 348] width 194 height 38
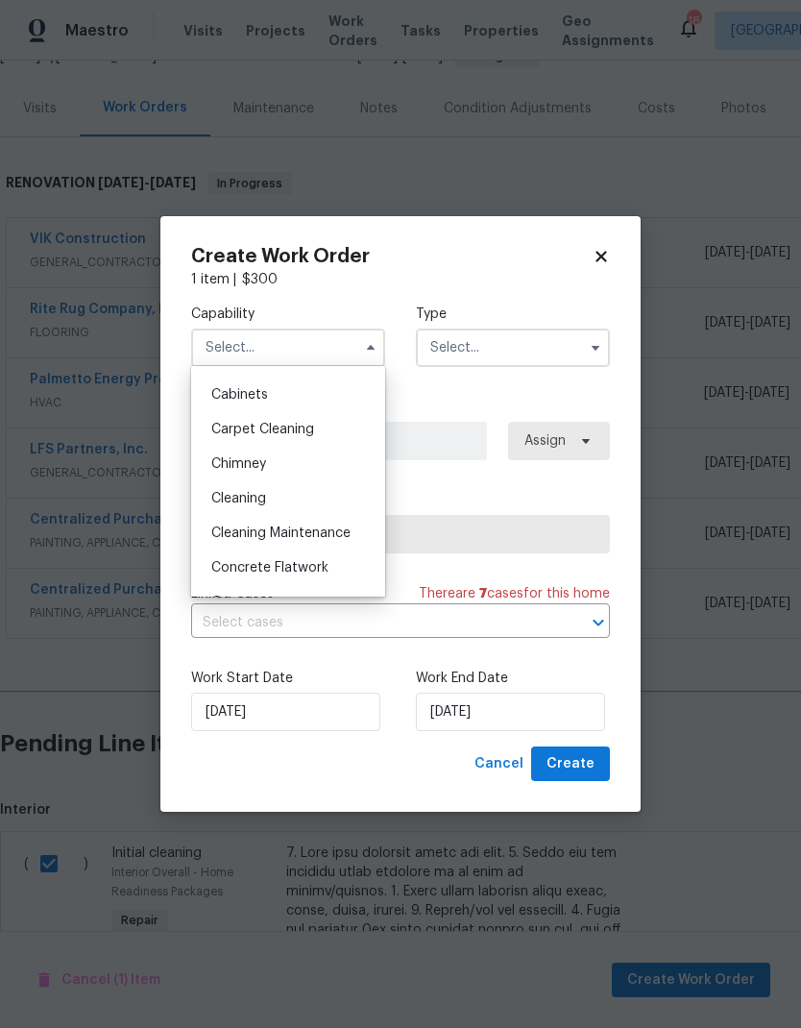
scroll to position [175, 0]
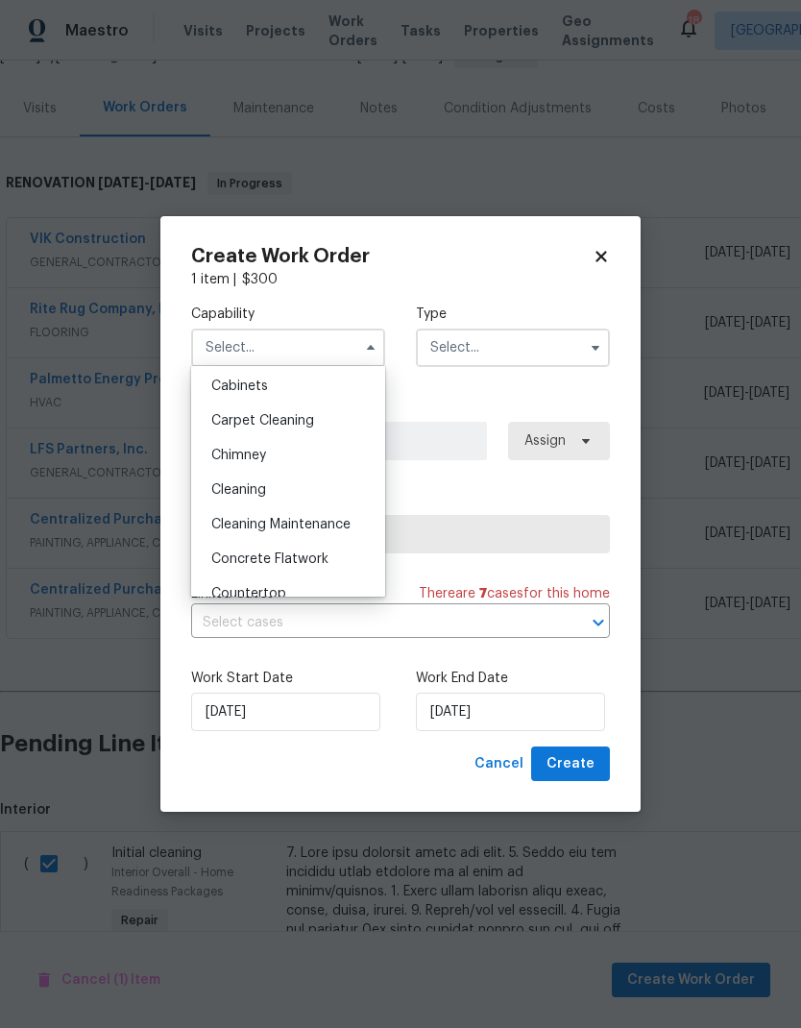
click at [227, 499] on div "Cleaning" at bounding box center [288, 490] width 184 height 35
type input "Cleaning"
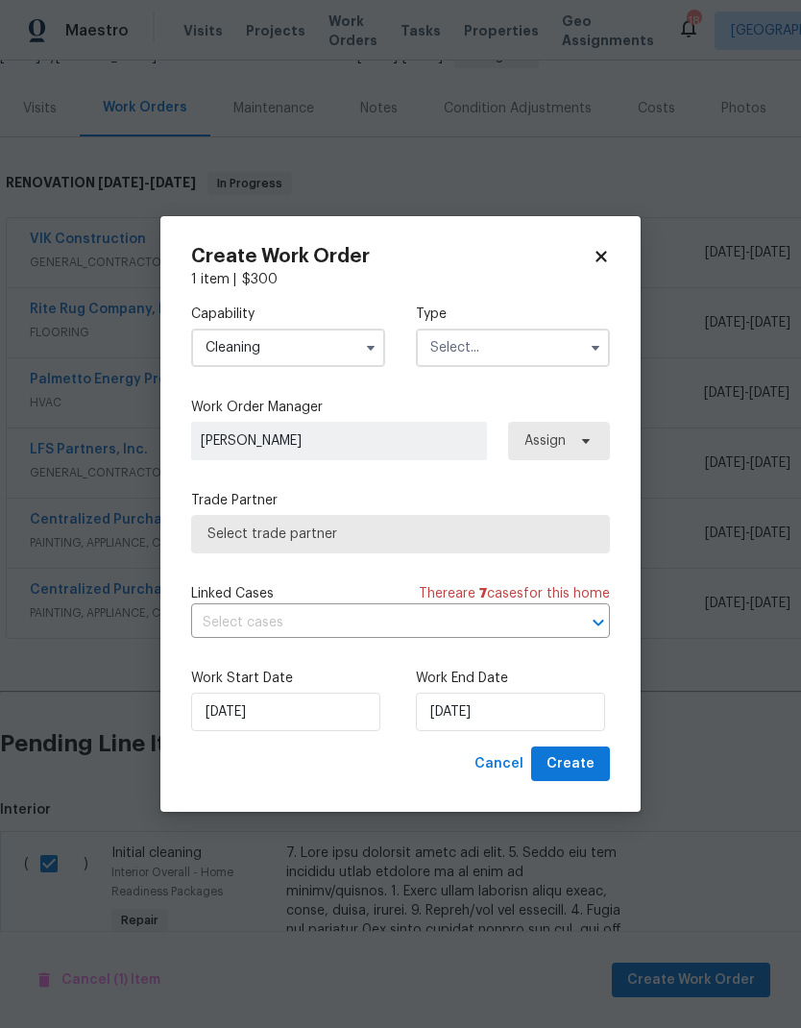
click at [543, 321] on label "Type" at bounding box center [513, 314] width 194 height 19
click at [542, 321] on label "Type" at bounding box center [513, 314] width 194 height 19
click at [564, 347] on input "text" at bounding box center [513, 348] width 194 height 38
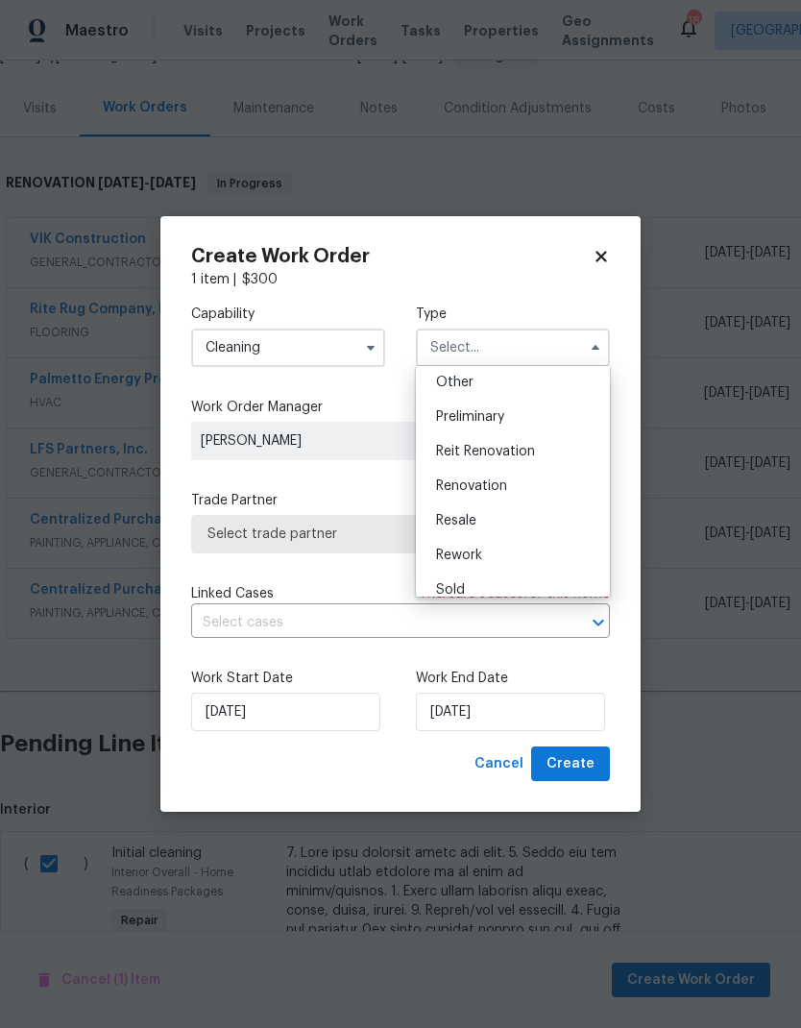
scroll to position [384, 0]
click at [492, 485] on span "Renovation" at bounding box center [471, 487] width 71 height 13
type input "Renovation"
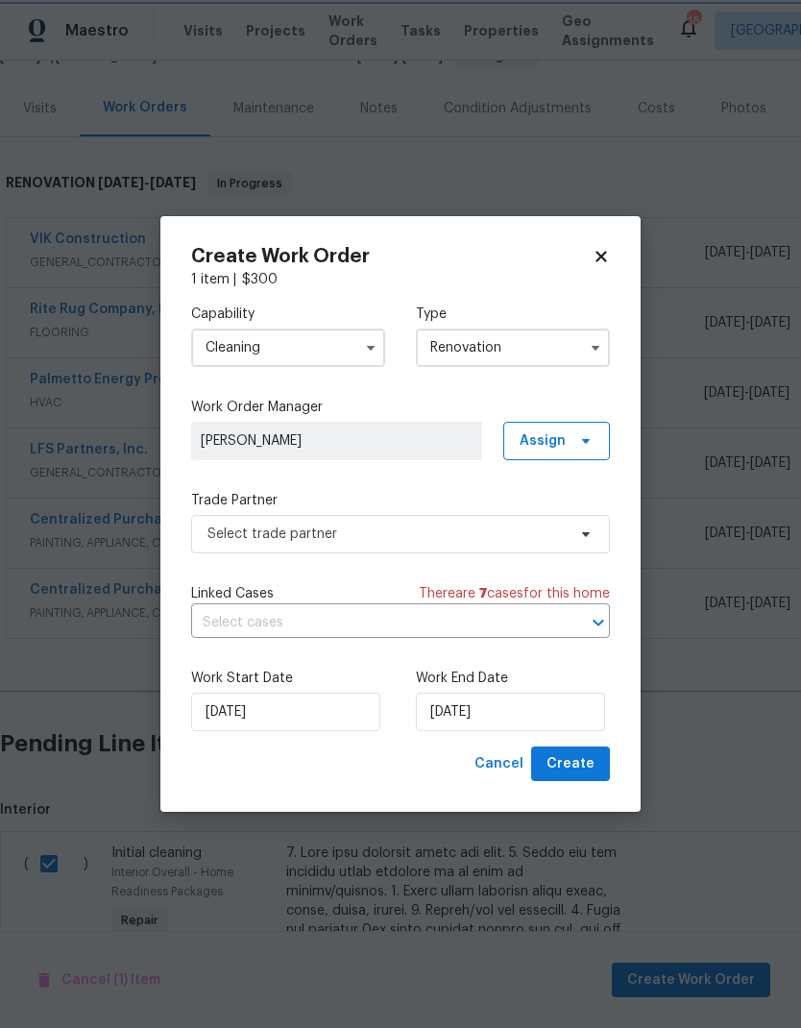
scroll to position [0, 0]
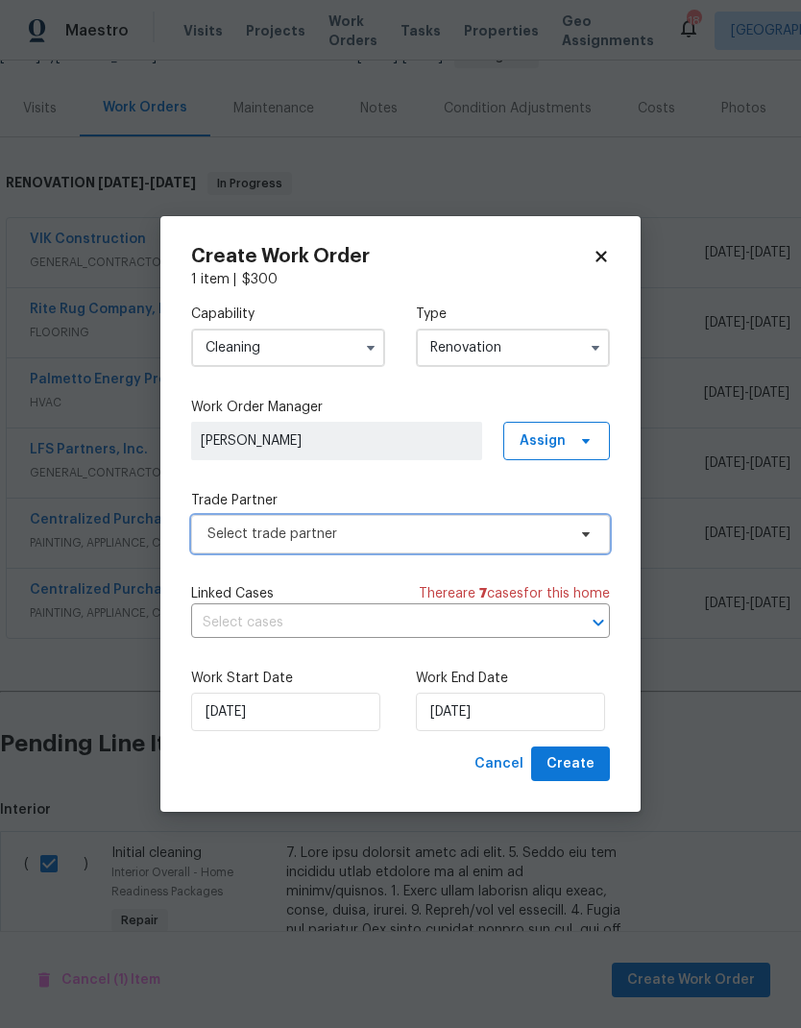
click at [543, 537] on span "Select trade partner" at bounding box center [387, 534] width 358 height 19
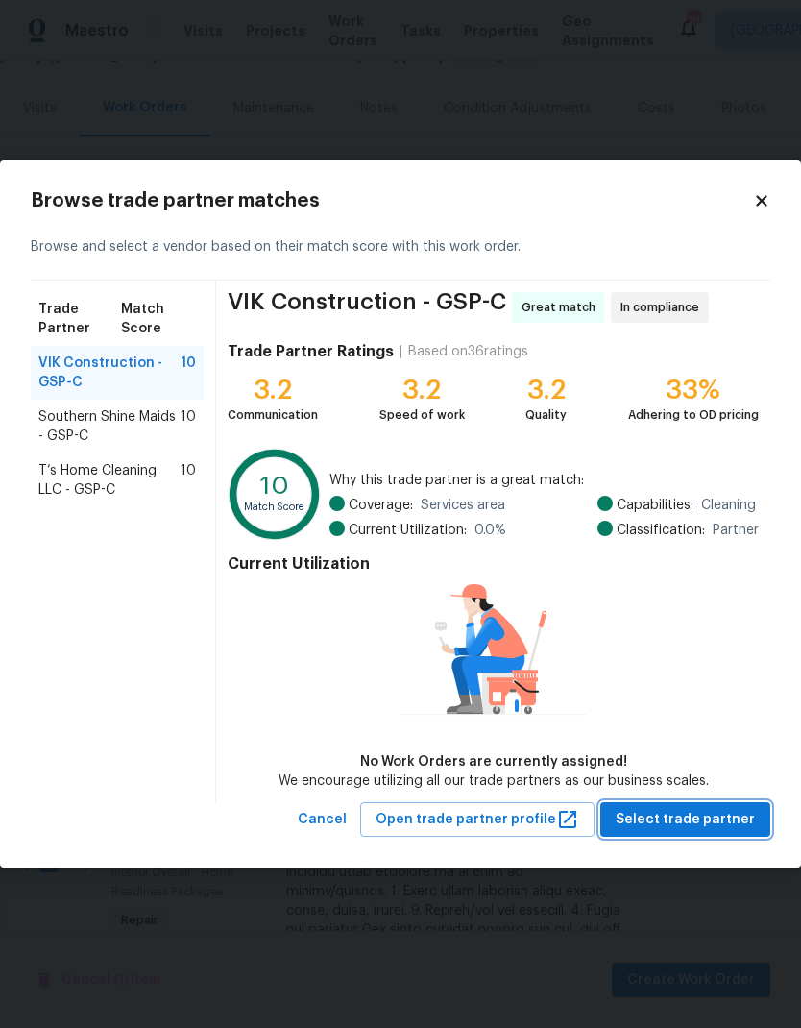
click at [704, 808] on span "Select trade partner" at bounding box center [685, 820] width 139 height 24
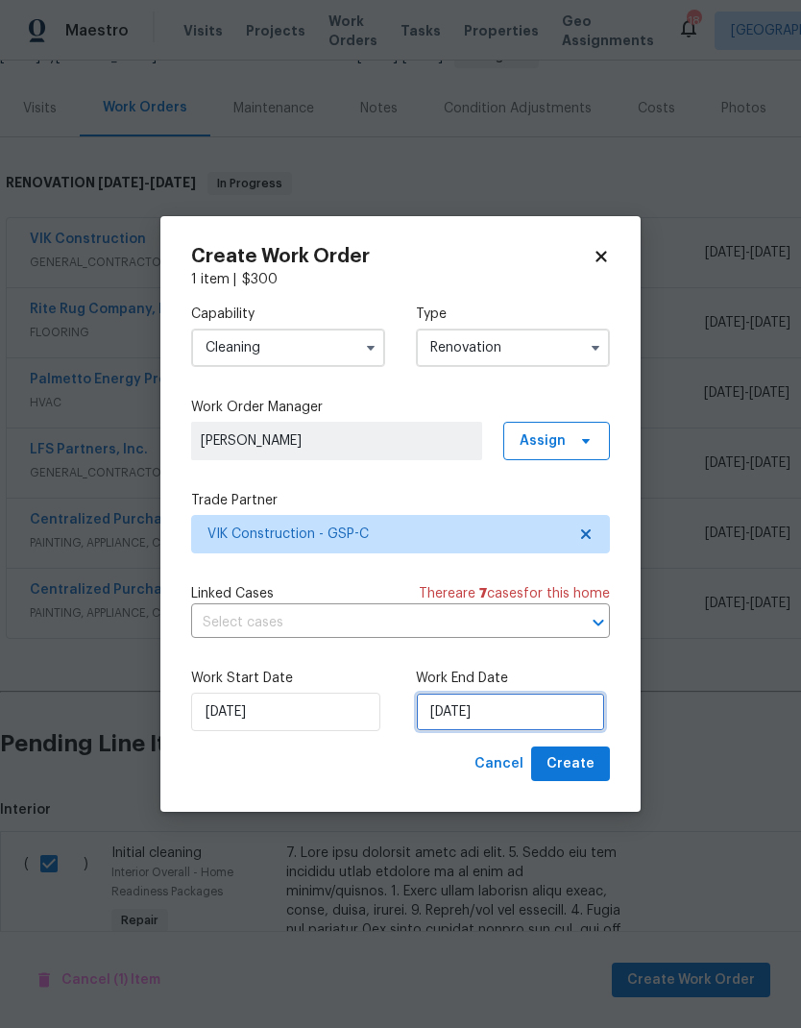
click at [508, 710] on input "[DATE]" at bounding box center [510, 712] width 189 height 38
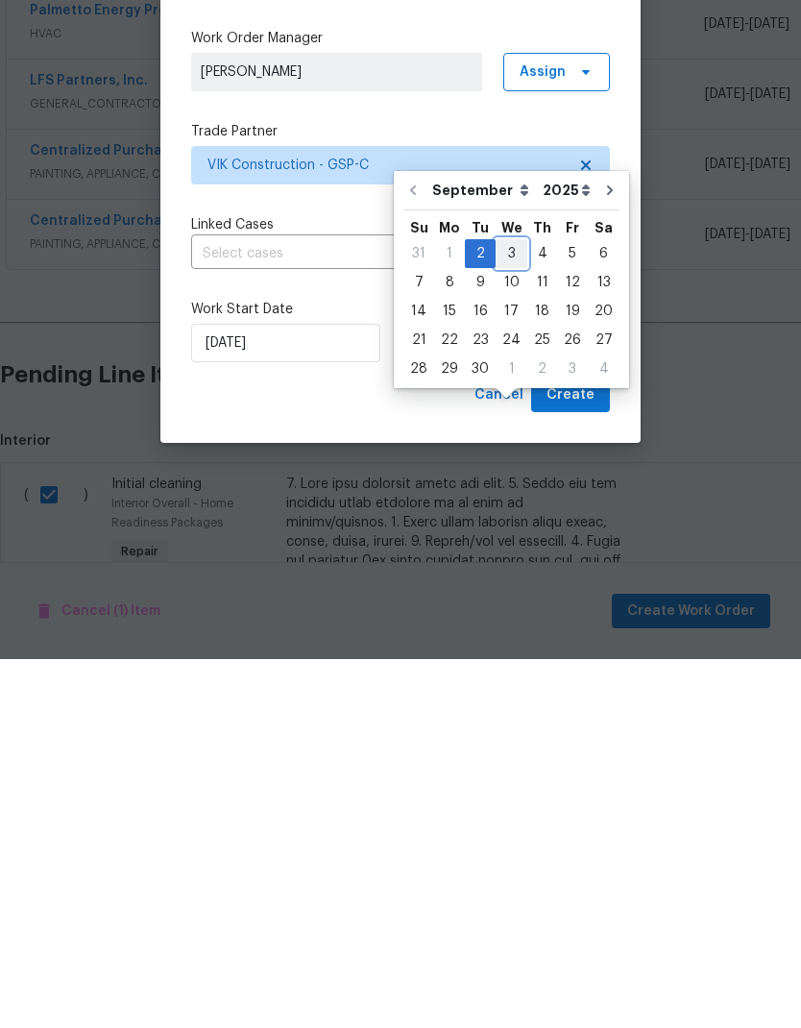
click at [507, 609] on div "3" at bounding box center [512, 622] width 32 height 27
type input "[DATE]"
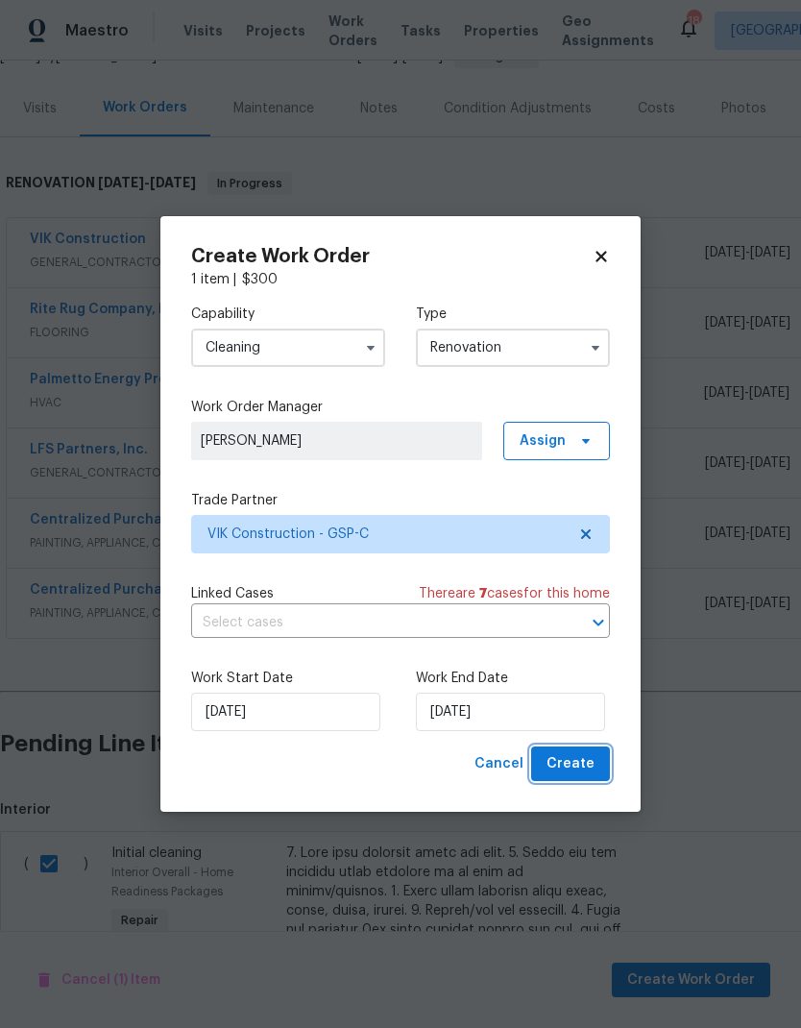
click at [585, 768] on span "Create" at bounding box center [571, 764] width 48 height 24
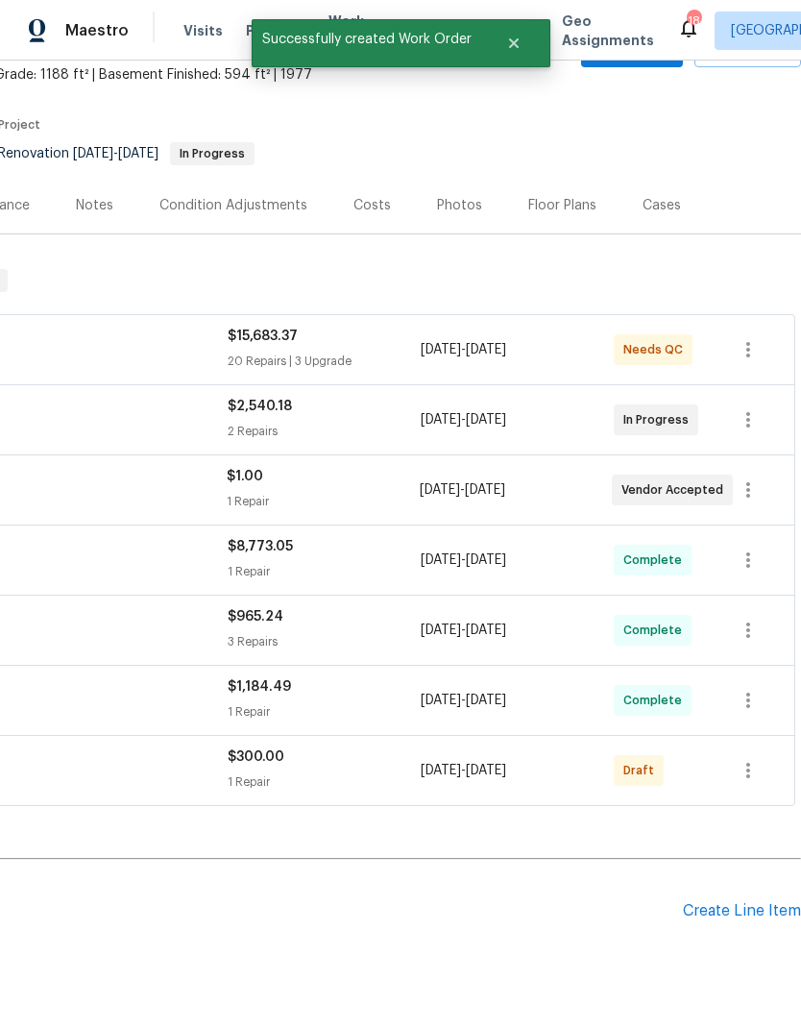
scroll to position [114, 284]
click at [747, 759] on icon "button" at bounding box center [748, 770] width 23 height 23
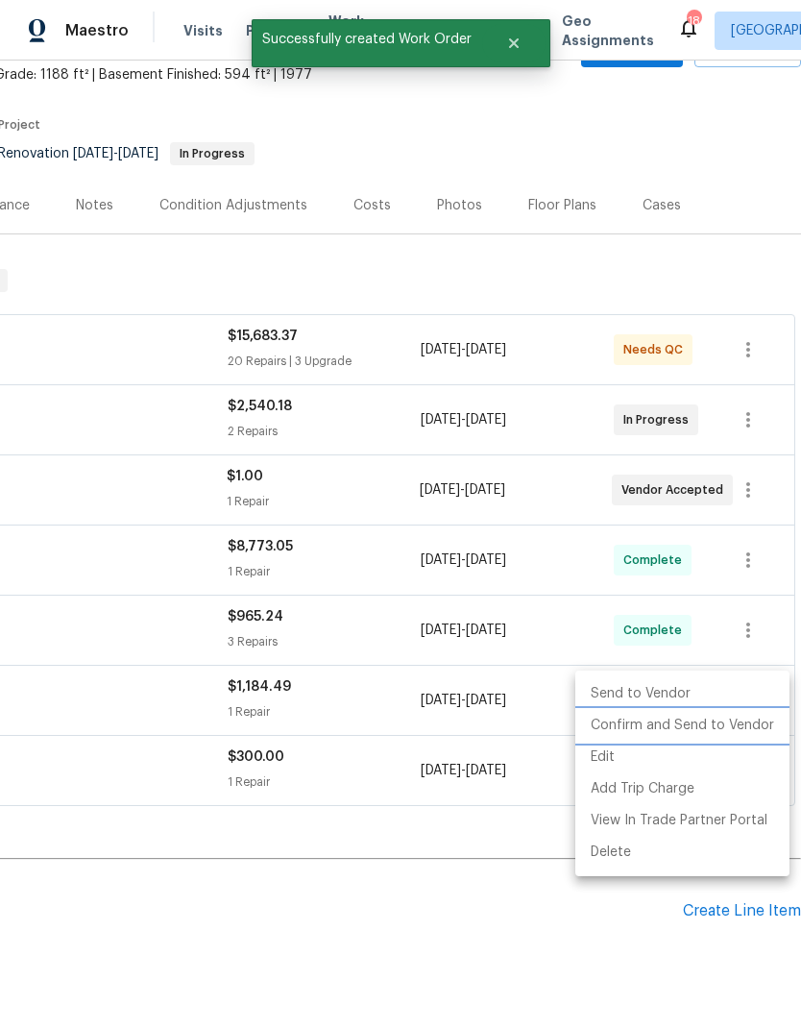
click at [724, 725] on li "Confirm and Send to Vendor" at bounding box center [682, 726] width 214 height 32
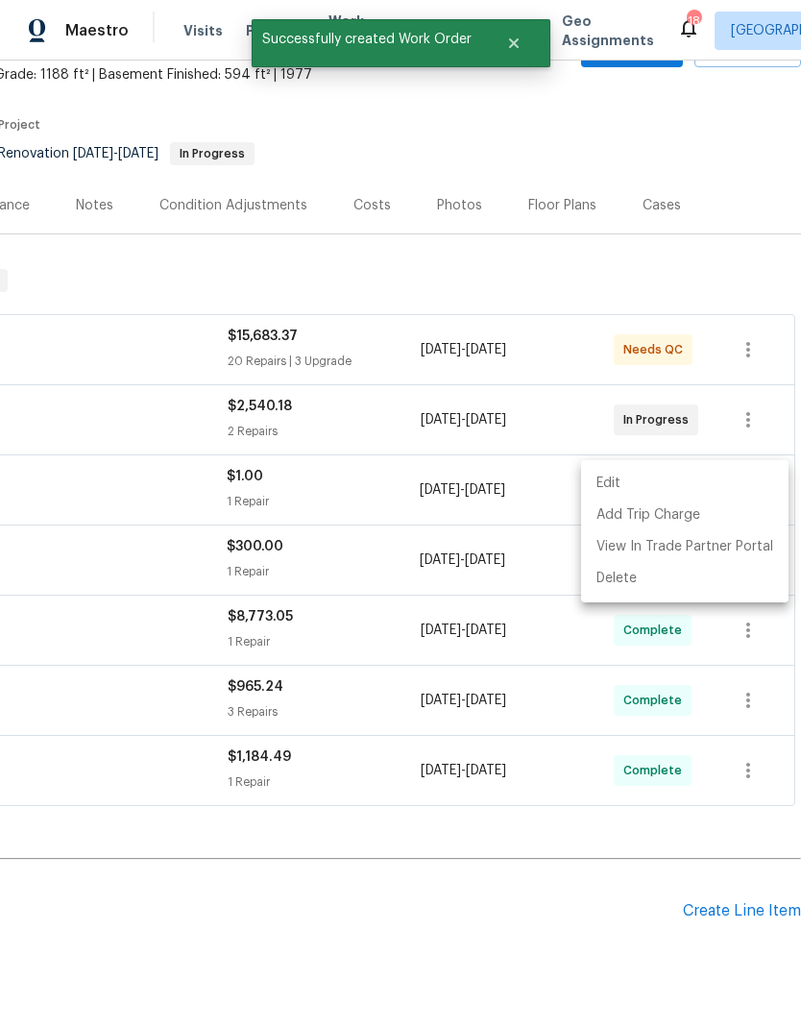
click at [503, 753] on div at bounding box center [400, 514] width 801 height 1028
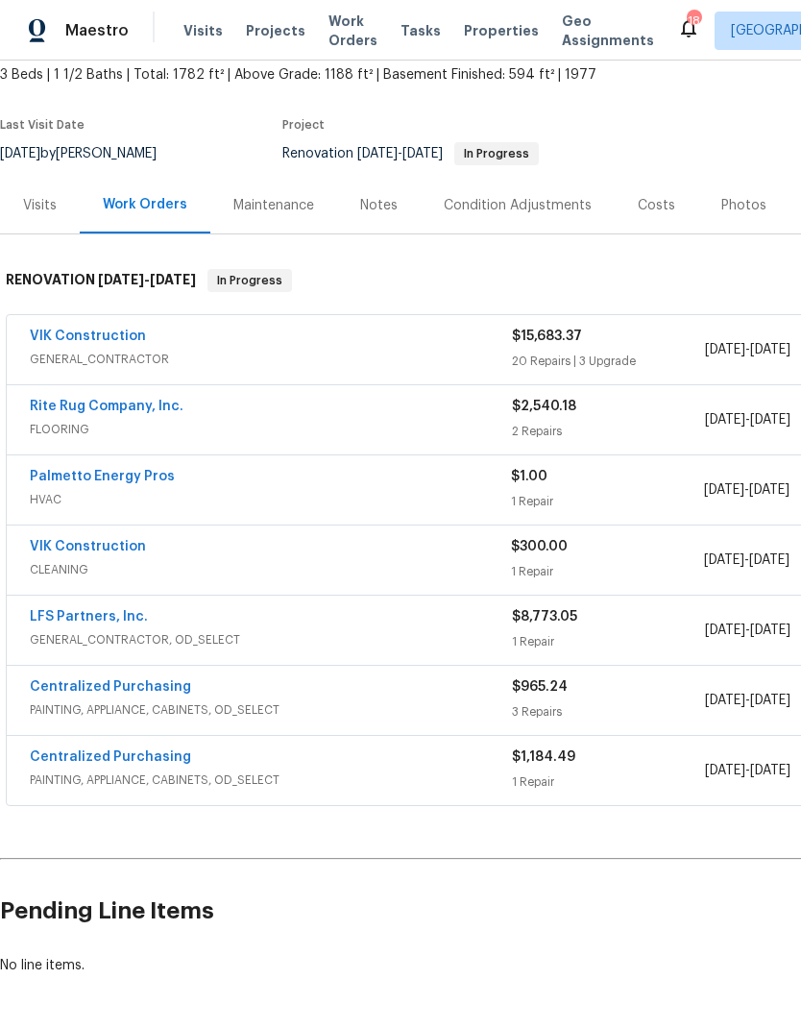
scroll to position [114, 0]
click at [67, 540] on link "VIK Construction" at bounding box center [88, 546] width 116 height 13
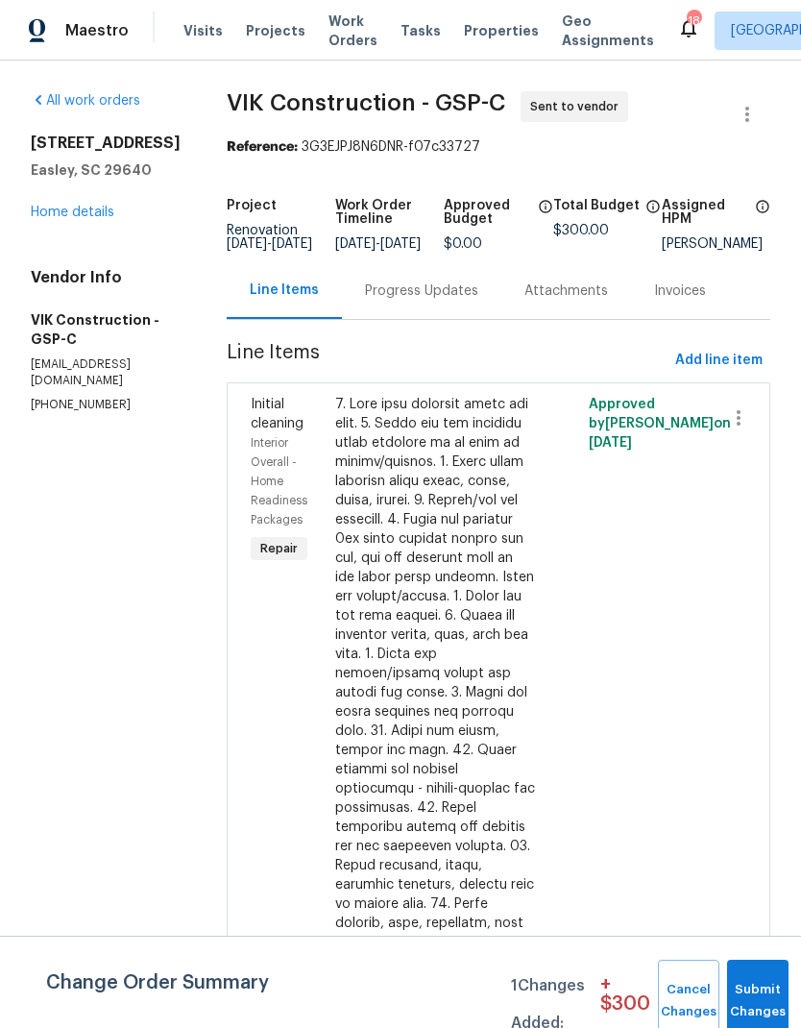
click at [469, 317] on div "Progress Updates" at bounding box center [421, 290] width 159 height 57
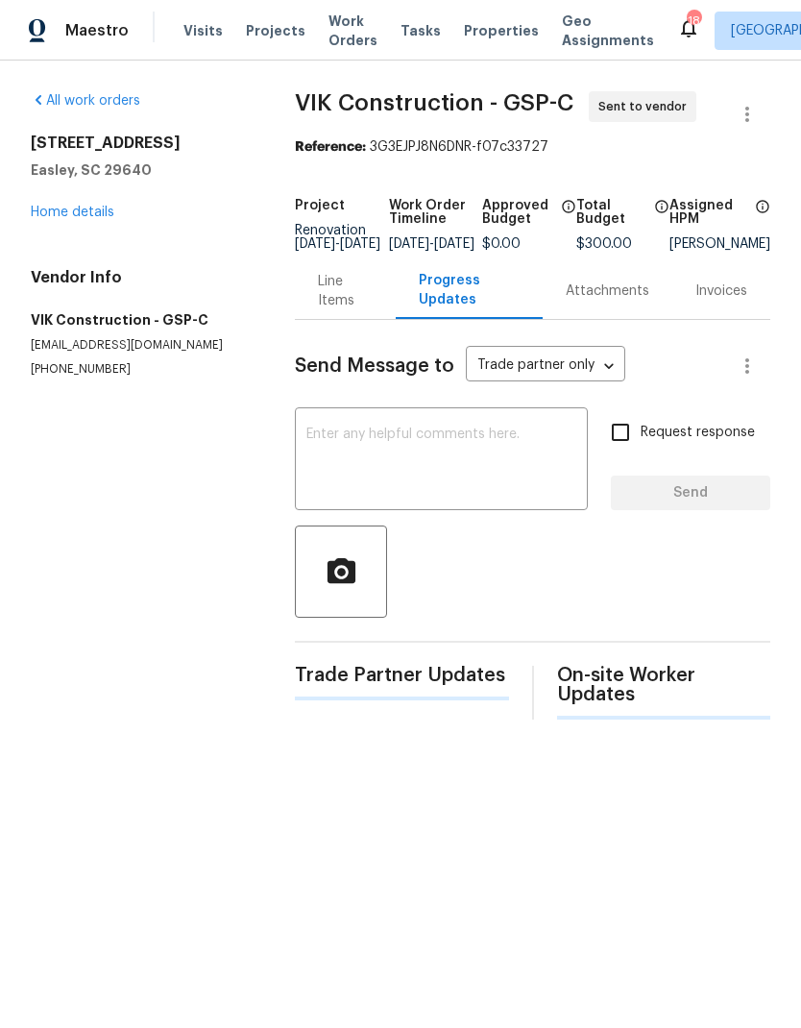
click at [515, 488] on textarea at bounding box center [441, 461] width 270 height 67
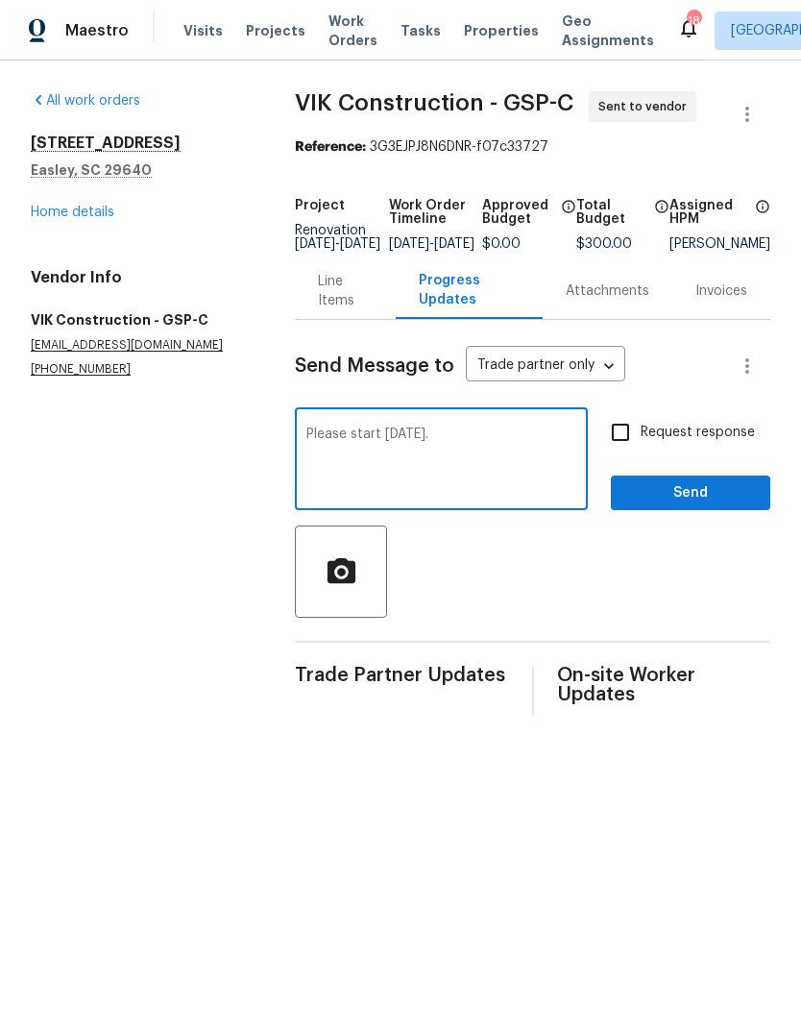
type textarea "Please start [DATE]."
click at [703, 496] on span "Send" at bounding box center [690, 493] width 129 height 24
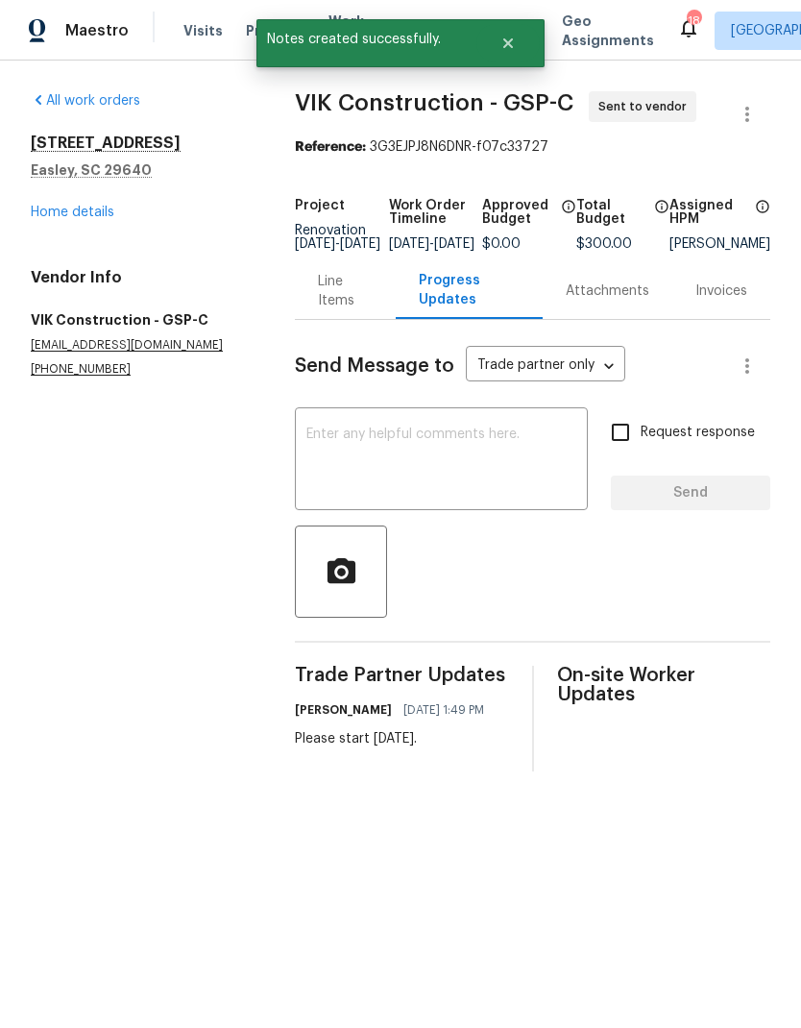
click at [69, 206] on link "Home details" at bounding box center [73, 212] width 84 height 13
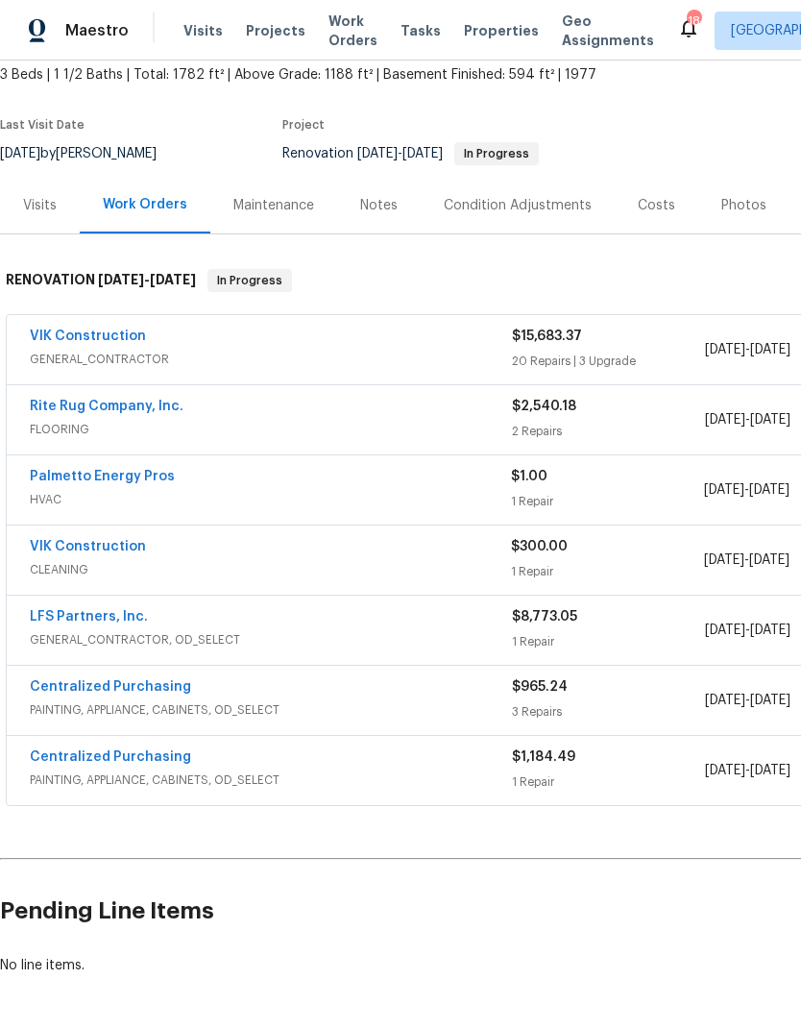
scroll to position [114, 0]
click at [73, 474] on link "Palmetto Energy Pros" at bounding box center [102, 476] width 145 height 13
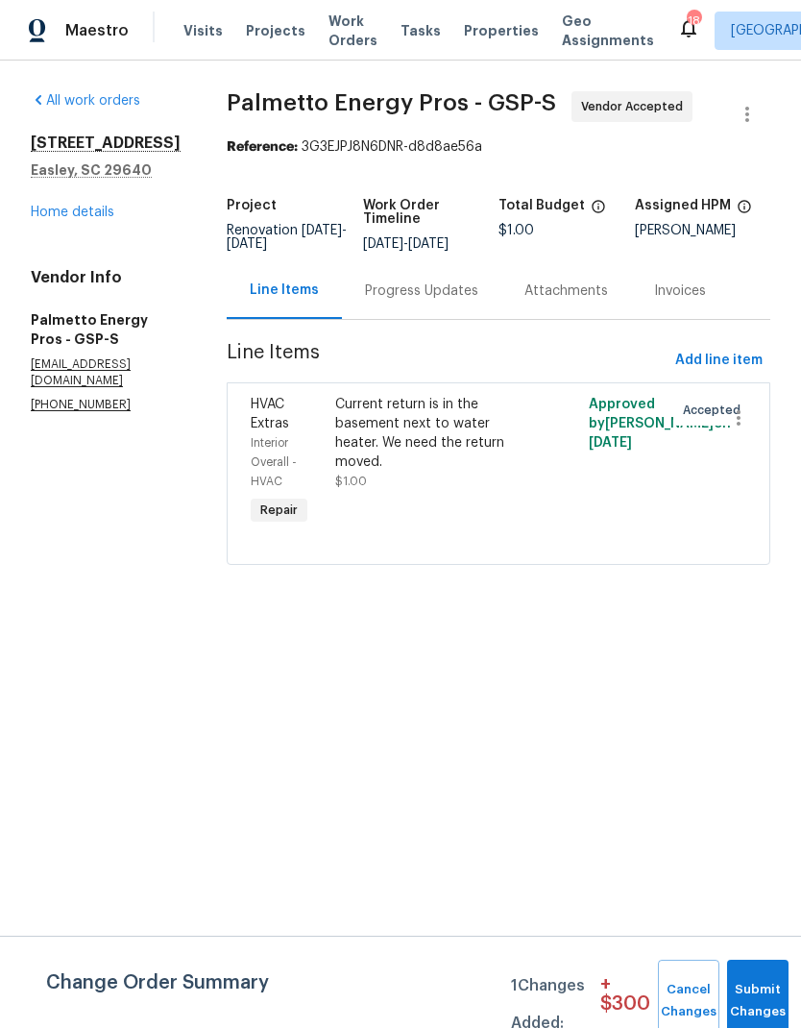
click at [453, 282] on div "Progress Updates" at bounding box center [421, 291] width 113 height 19
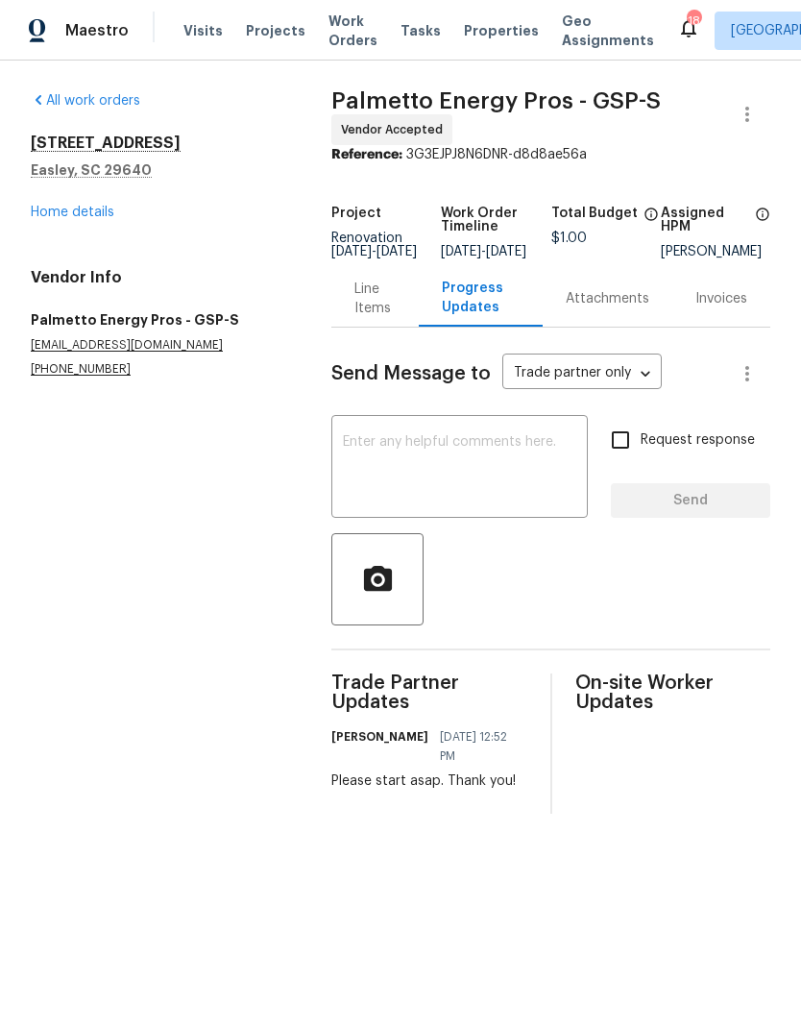
click at [68, 214] on link "Home details" at bounding box center [73, 212] width 84 height 13
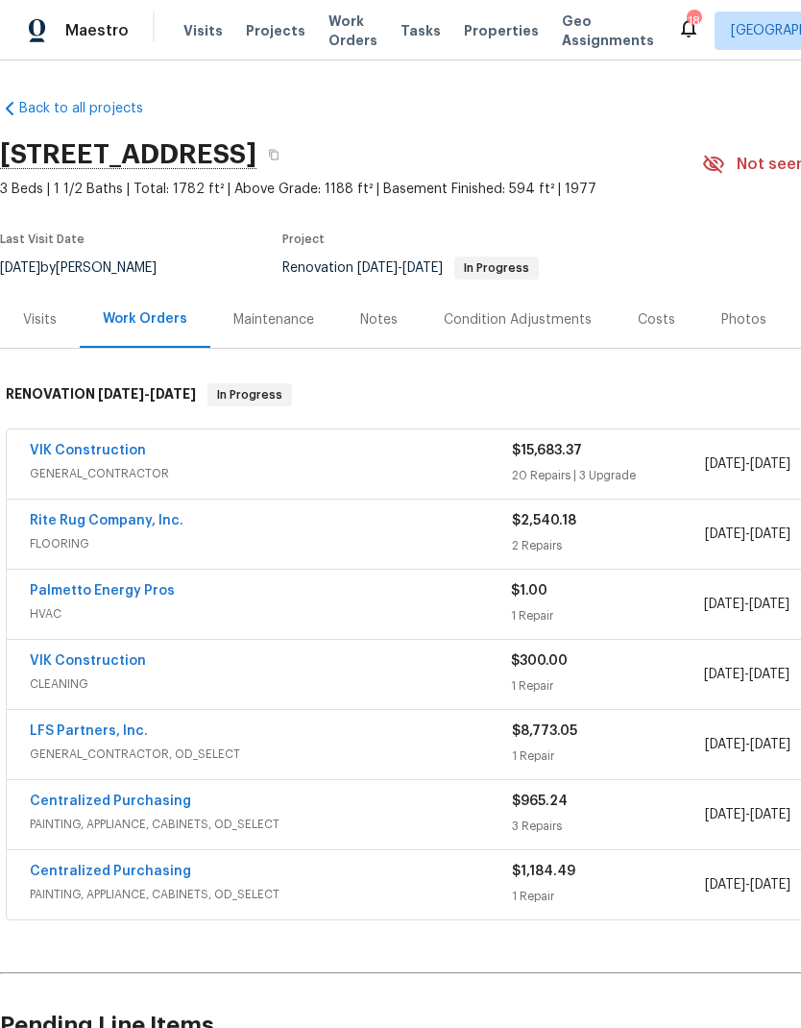
click at [58, 455] on link "VIK Construction" at bounding box center [88, 450] width 116 height 13
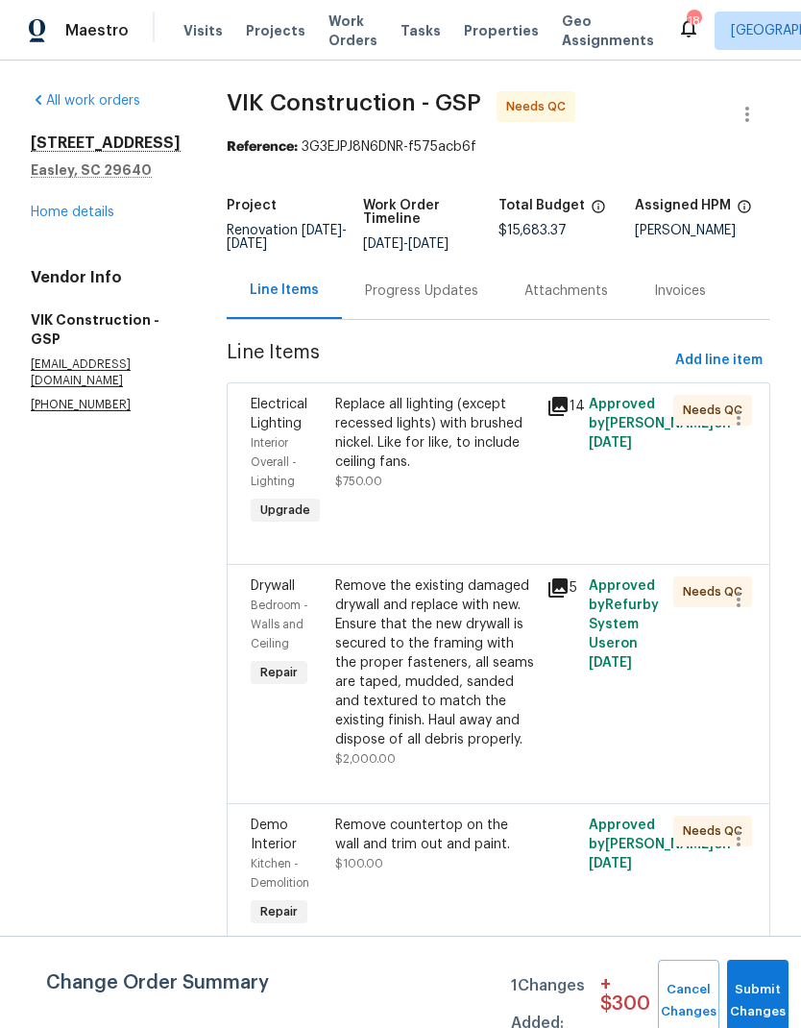
click at [473, 301] on div "Progress Updates" at bounding box center [421, 291] width 113 height 19
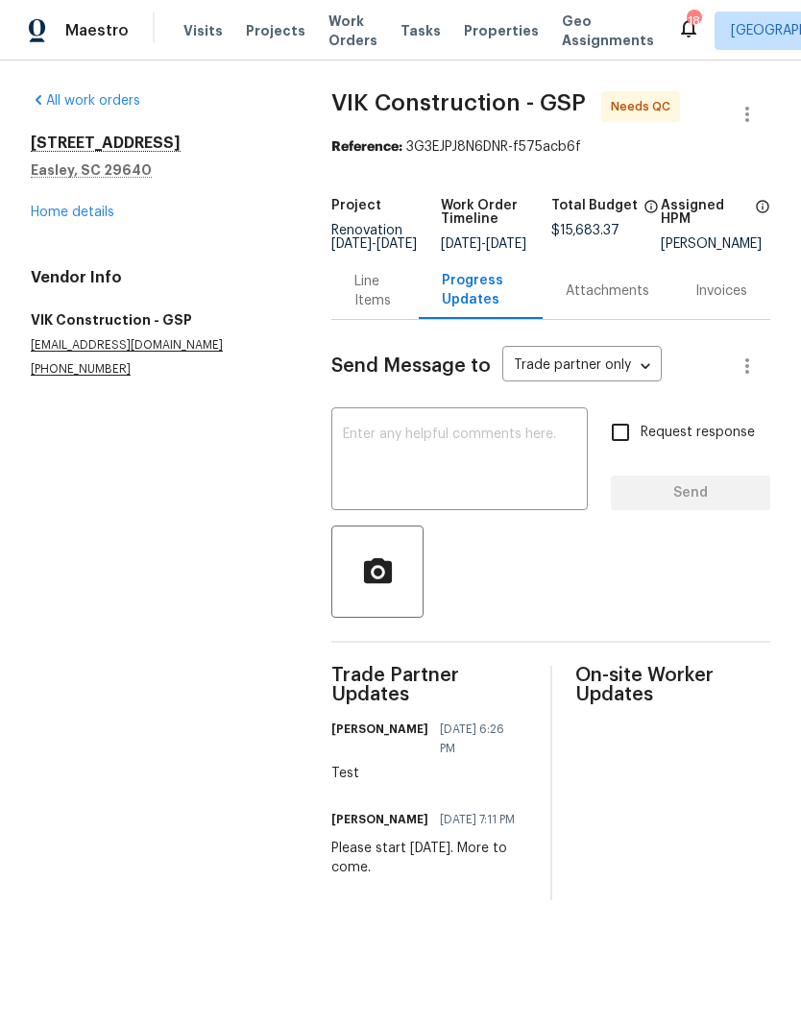
click at [63, 206] on link "Home details" at bounding box center [73, 212] width 84 height 13
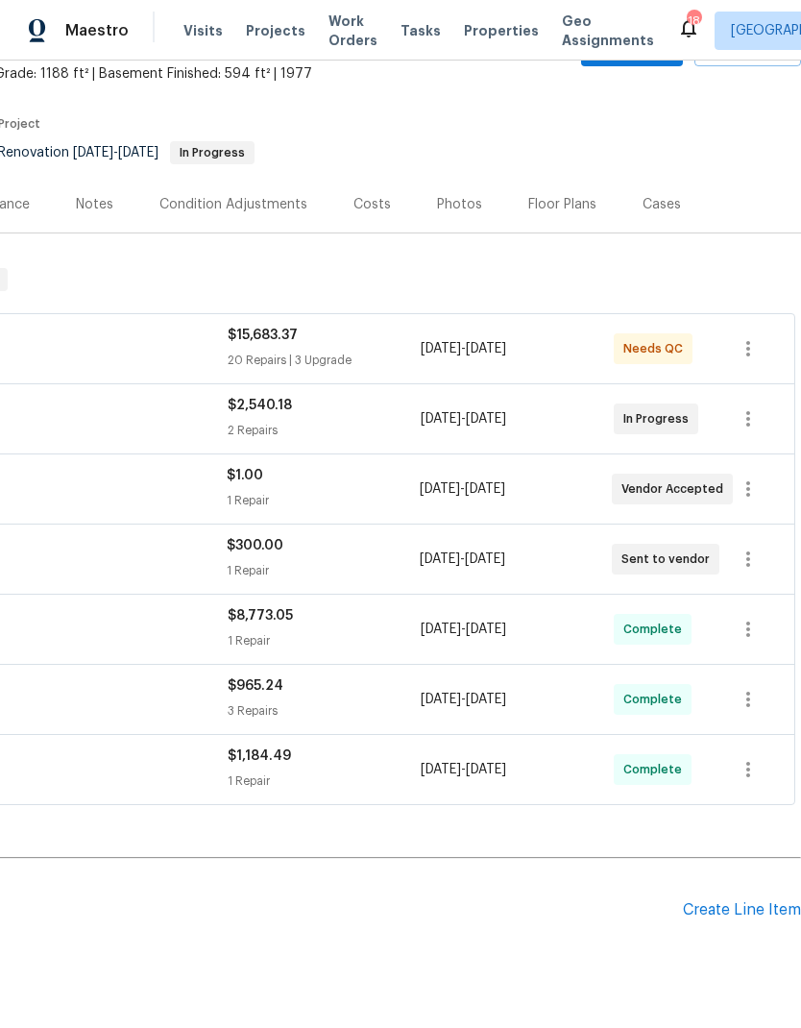
scroll to position [114, 284]
